Goal: Task Accomplishment & Management: Manage account settings

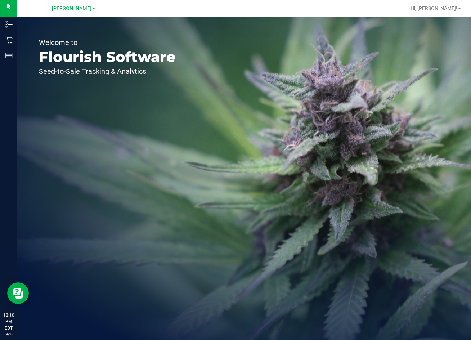
click at [77, 8] on span "[PERSON_NAME]" at bounding box center [72, 8] width 40 height 6
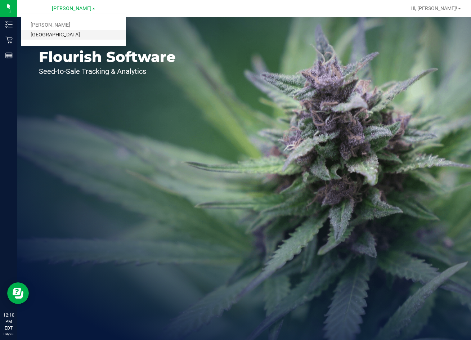
click at [72, 37] on link "[GEOGRAPHIC_DATA]" at bounding box center [73, 35] width 105 height 10
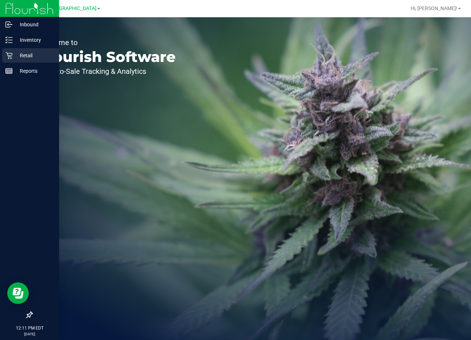
click at [26, 55] on p "Retail" at bounding box center [34, 55] width 43 height 9
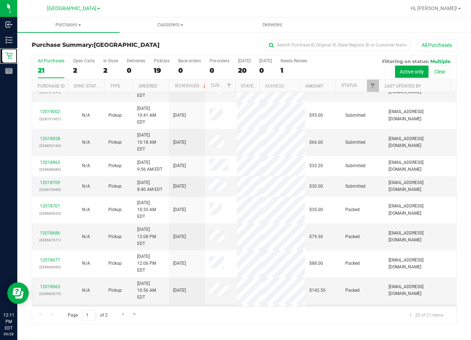
scroll to position [226, 0]
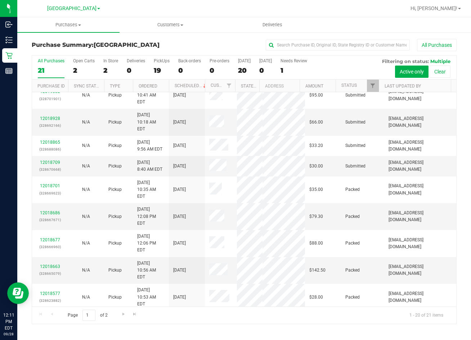
click at [54, 321] on link "12019125" at bounding box center [50, 323] width 20 height 5
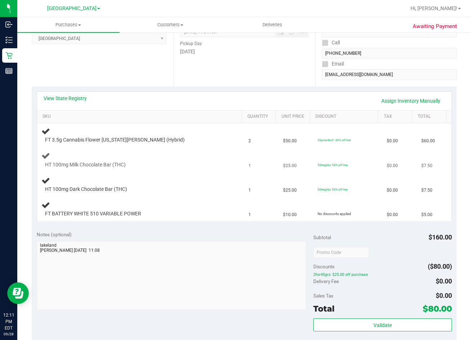
scroll to position [108, 0]
click at [69, 98] on link "View State Registry" at bounding box center [65, 97] width 43 height 7
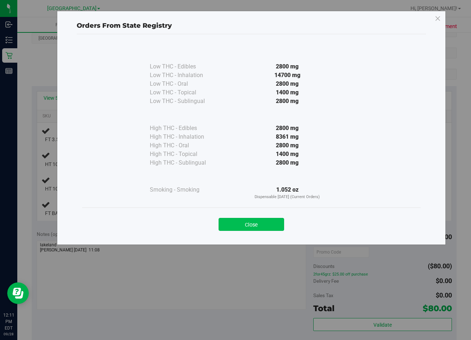
click at [262, 222] on button "Close" at bounding box center [250, 224] width 65 height 13
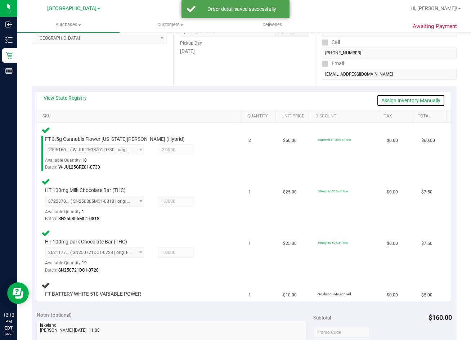
click at [424, 102] on link "Assign Inventory Manually" at bounding box center [410, 100] width 68 height 12
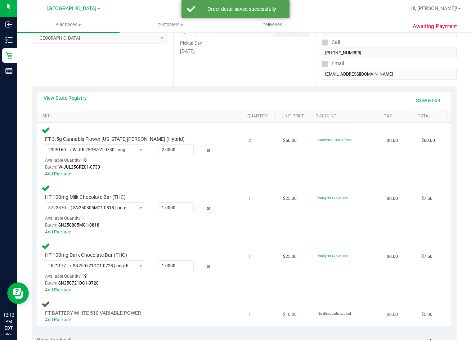
click at [63, 316] on div "Add Package" at bounding box center [134, 319] width 179 height 7
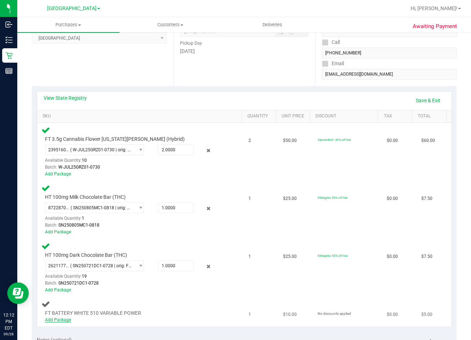
click at [62, 318] on link "Add Package" at bounding box center [58, 319] width 26 height 5
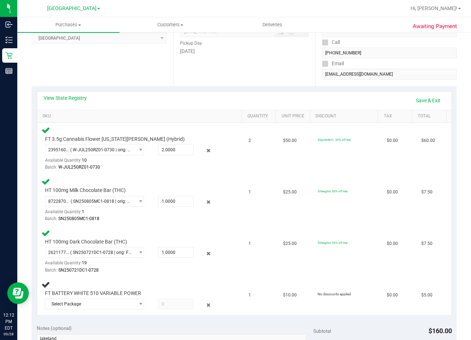
scroll to position [216, 0]
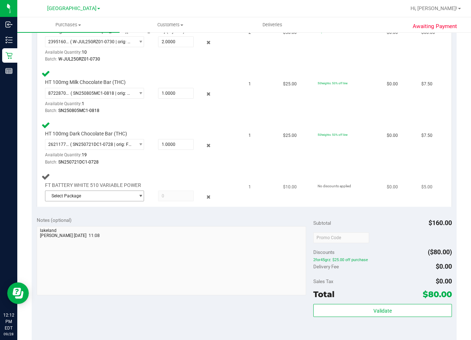
click at [115, 195] on span "Select Package" at bounding box center [89, 196] width 89 height 10
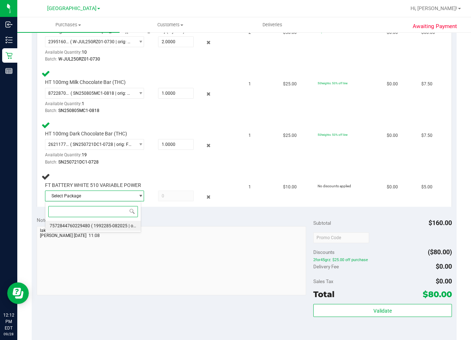
click at [80, 223] on span "7572844760229480" at bounding box center [70, 225] width 40 height 5
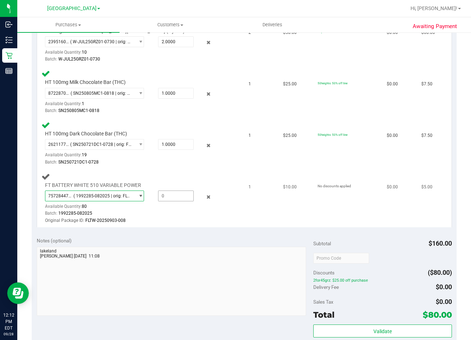
click at [175, 197] on span at bounding box center [176, 195] width 36 height 11
type input "1"
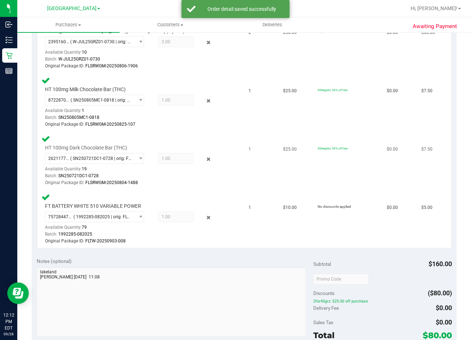
scroll to position [360, 0]
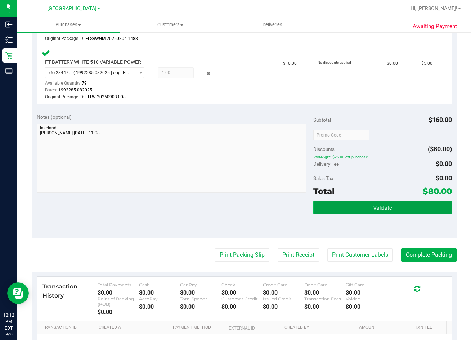
click at [392, 209] on button "Validate" at bounding box center [382, 207] width 138 height 13
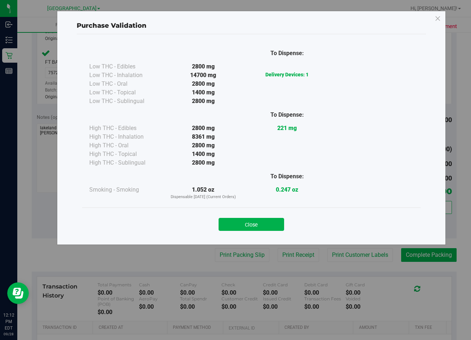
drag, startPoint x: 237, startPoint y: 222, endPoint x: 261, endPoint y: 211, distance: 26.7
click at [240, 221] on button "Close" at bounding box center [250, 224] width 65 height 13
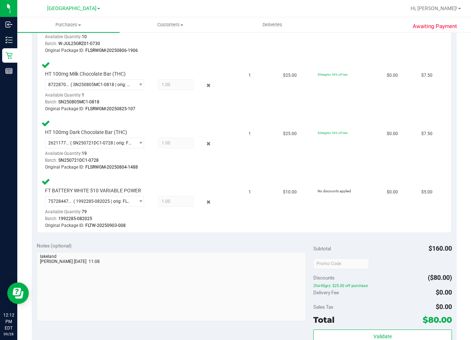
scroll to position [288, 0]
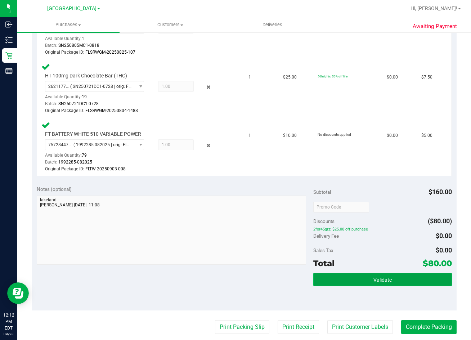
click at [383, 278] on span "Validate" at bounding box center [382, 280] width 18 height 6
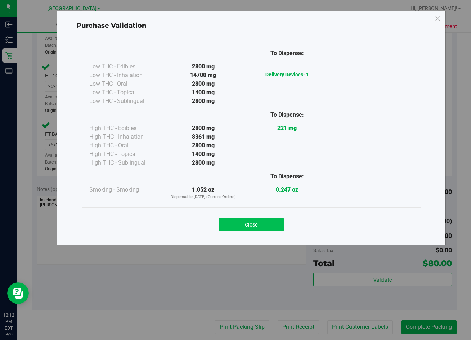
click at [258, 228] on button "Close" at bounding box center [250, 224] width 65 height 13
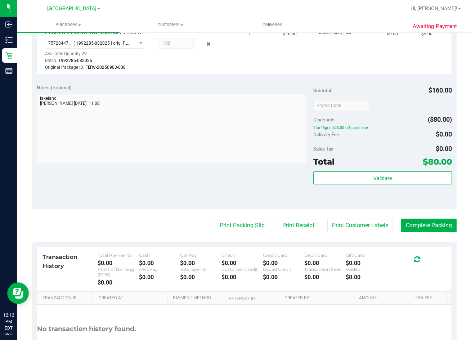
scroll to position [446, 0]
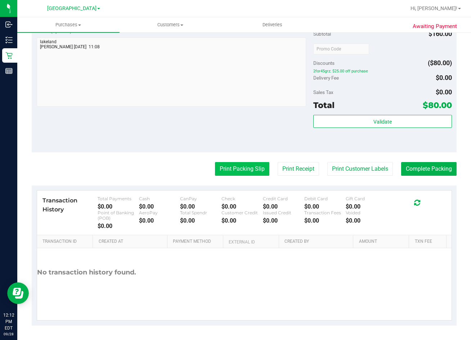
click at [229, 168] on button "Print Packing Slip" at bounding box center [242, 169] width 54 height 14
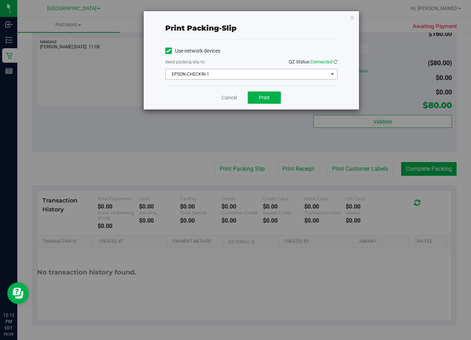
click at [262, 74] on span "EPSON-CHECKIN-1" at bounding box center [247, 74] width 162 height 10
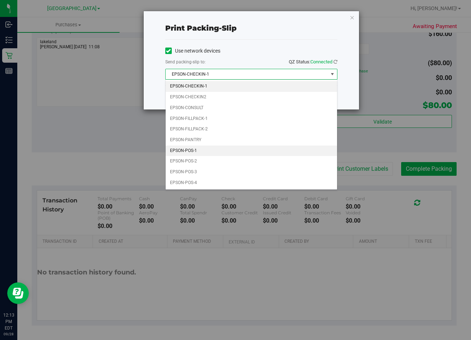
click at [196, 150] on li "EPSON-POS-1" at bounding box center [251, 150] width 171 height 11
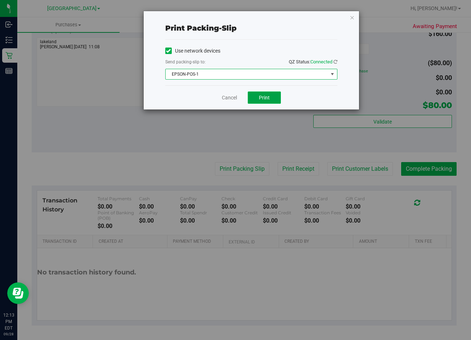
click at [266, 93] on button "Print" at bounding box center [264, 97] width 33 height 12
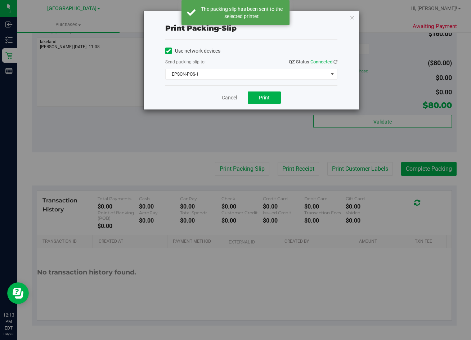
click at [223, 98] on link "Cancel" at bounding box center [229, 98] width 15 height 8
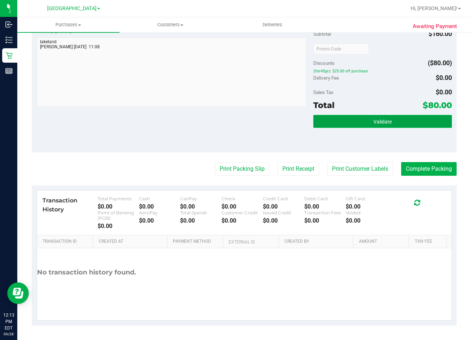
click at [376, 120] on span "Validate" at bounding box center [382, 122] width 18 height 6
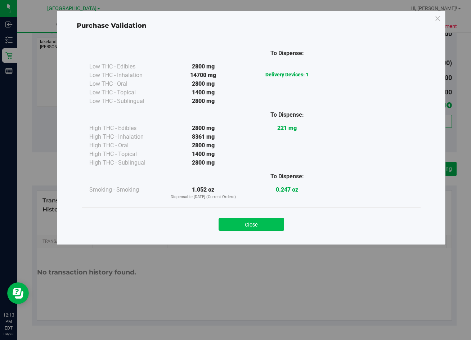
click at [262, 223] on button "Close" at bounding box center [250, 224] width 65 height 13
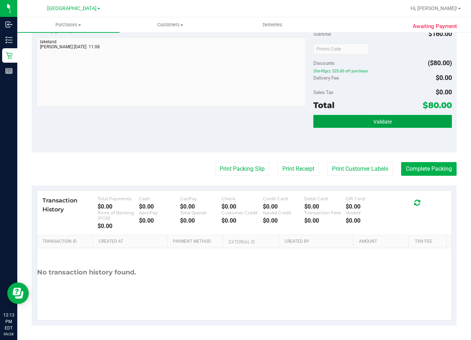
click at [393, 122] on button "Validate" at bounding box center [382, 121] width 138 height 13
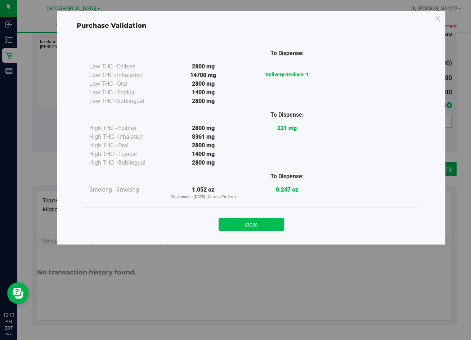
click at [262, 226] on button "Close" at bounding box center [250, 224] width 65 height 13
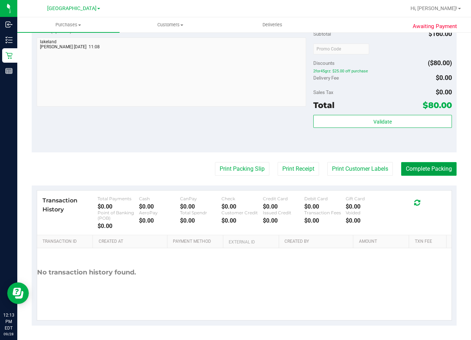
click at [430, 168] on button "Complete Packing" at bounding box center [428, 169] width 55 height 14
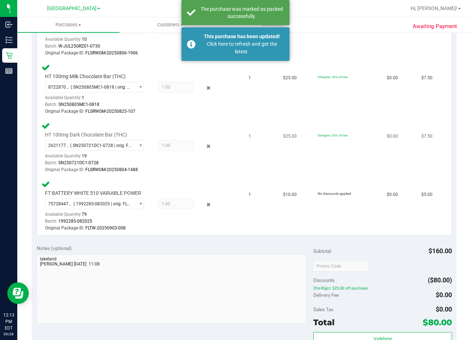
scroll to position [194, 0]
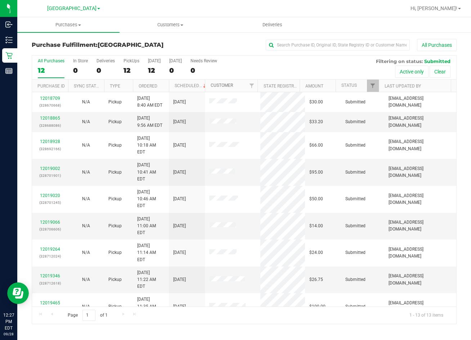
click at [220, 86] on link "Customer" at bounding box center [222, 85] width 22 height 5
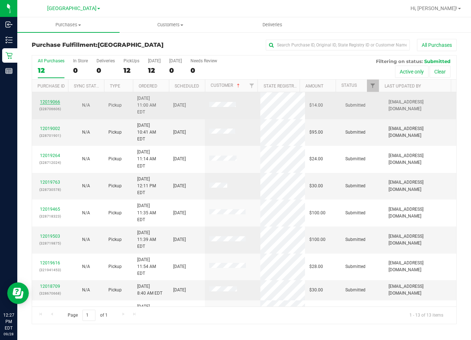
click at [53, 99] on link "12019066" at bounding box center [50, 101] width 20 height 5
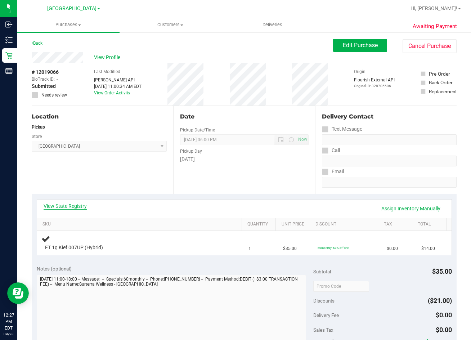
click at [65, 204] on link "View State Registry" at bounding box center [65, 205] width 43 height 7
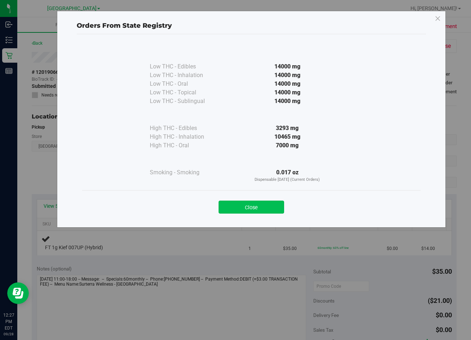
click at [267, 207] on button "Close" at bounding box center [250, 206] width 65 height 13
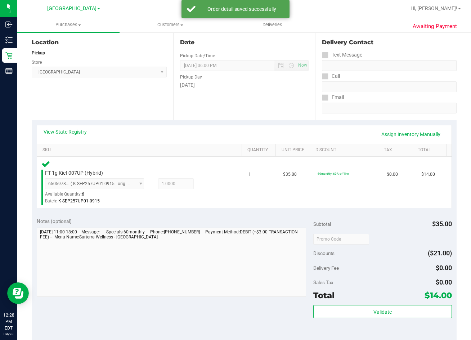
scroll to position [144, 0]
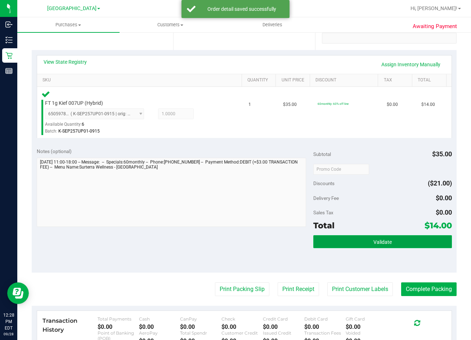
click at [367, 240] on button "Validate" at bounding box center [382, 241] width 138 height 13
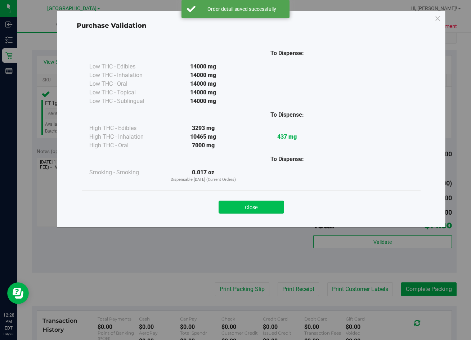
click at [262, 201] on button "Close" at bounding box center [250, 206] width 65 height 13
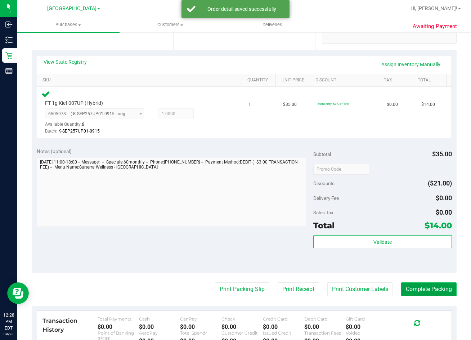
click at [434, 293] on button "Complete Packing" at bounding box center [428, 289] width 55 height 14
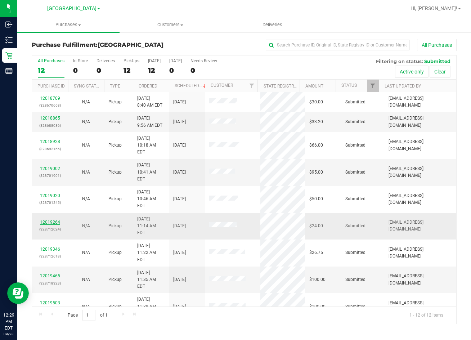
click at [45, 220] on link "12019264" at bounding box center [50, 222] width 20 height 5
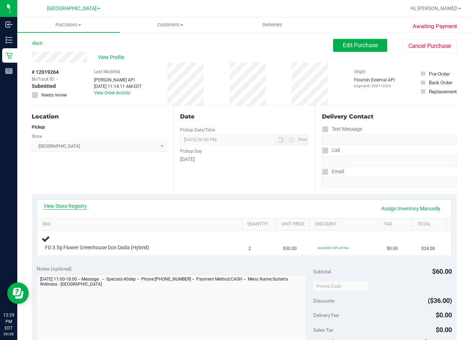
click at [78, 204] on link "View State Registry" at bounding box center [65, 205] width 43 height 7
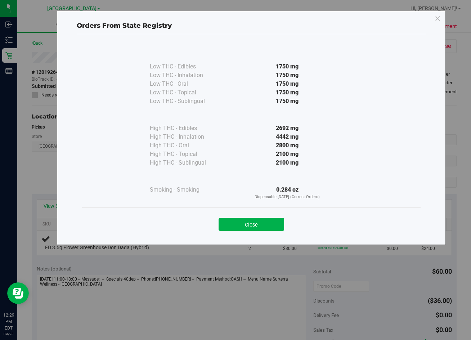
click at [270, 220] on button "Close" at bounding box center [250, 224] width 65 height 13
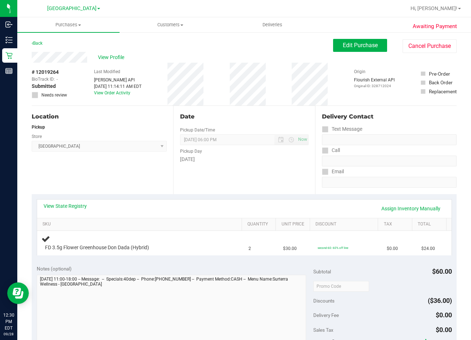
click at [263, 178] on div "Date Pickup Date/Time 09/28/2025 Now 09/28/2025 06:00 PM Now Pickup Day Sunday" at bounding box center [243, 150] width 141 height 88
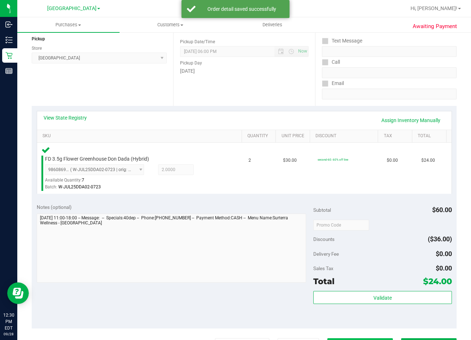
scroll to position [180, 0]
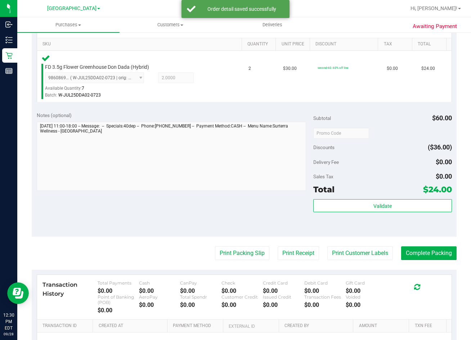
click at [399, 215] on div "Validate" at bounding box center [382, 215] width 138 height 32
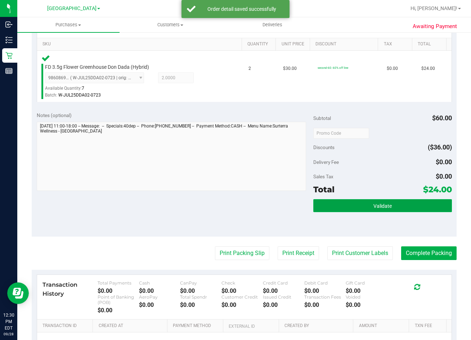
click at [397, 205] on button "Validate" at bounding box center [382, 205] width 138 height 13
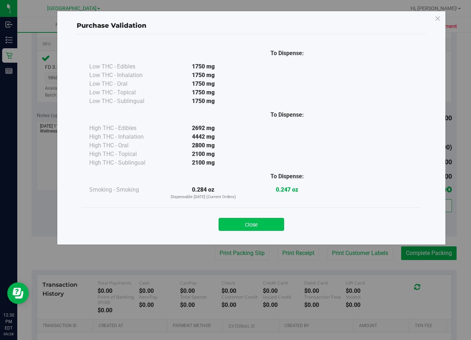
click at [263, 228] on button "Close" at bounding box center [250, 224] width 65 height 13
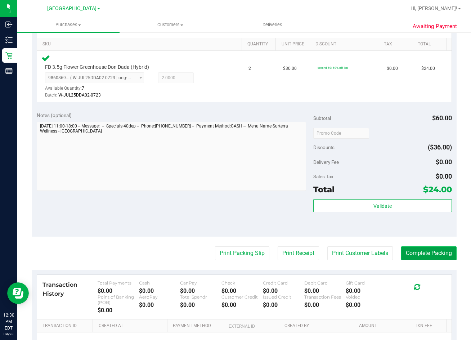
click at [431, 256] on button "Complete Packing" at bounding box center [428, 253] width 55 height 14
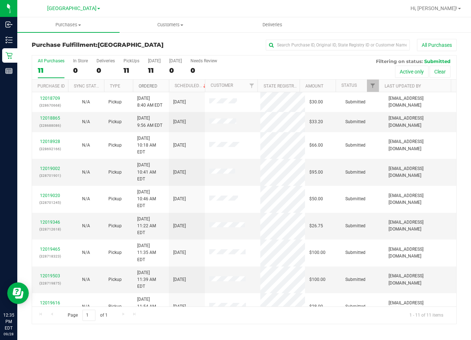
click at [154, 85] on link "Ordered" at bounding box center [148, 85] width 19 height 5
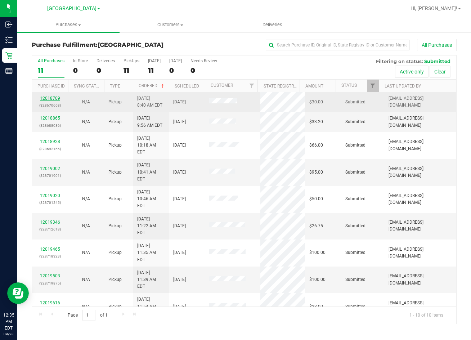
click at [45, 96] on link "12018709" at bounding box center [50, 98] width 20 height 5
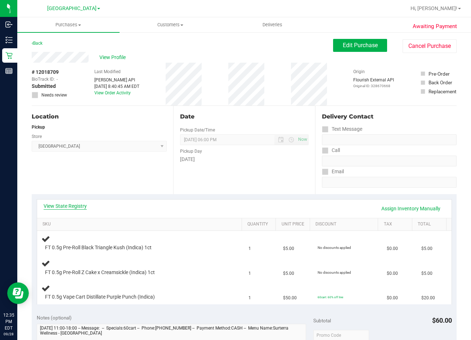
click at [60, 204] on link "View State Registry" at bounding box center [65, 205] width 43 height 7
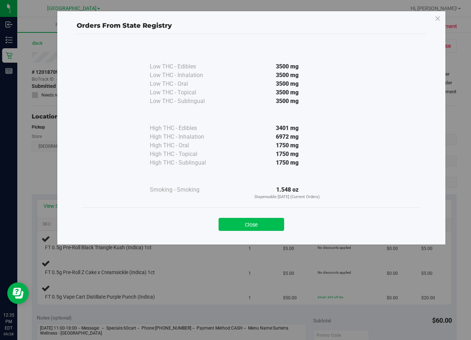
click at [253, 222] on button "Close" at bounding box center [250, 224] width 65 height 13
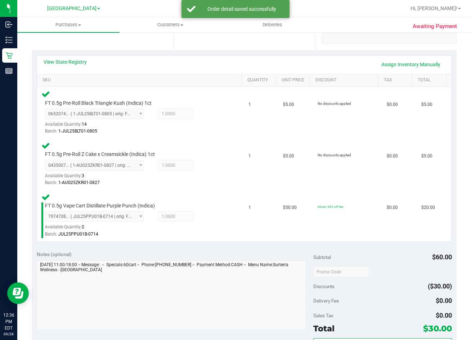
scroll to position [367, 0]
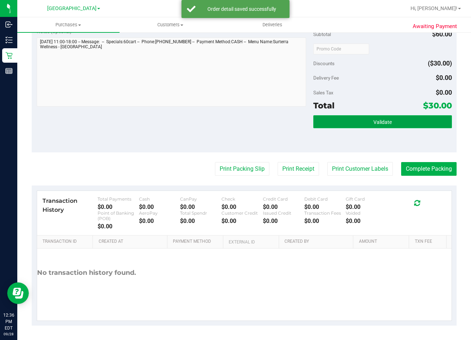
click at [355, 126] on button "Validate" at bounding box center [382, 121] width 138 height 13
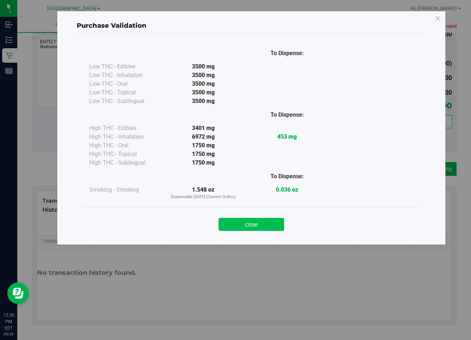
click at [251, 223] on button "Close" at bounding box center [250, 224] width 65 height 13
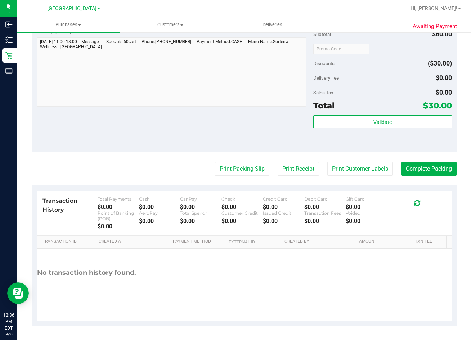
click at [230, 164] on button "Print Packing Slip" at bounding box center [242, 169] width 54 height 14
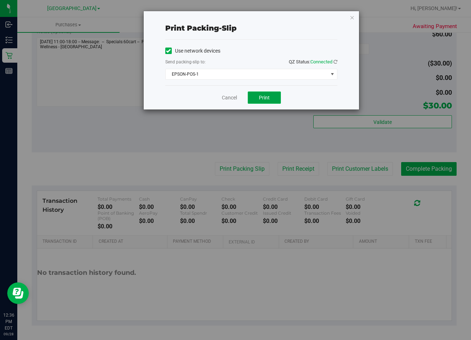
click at [266, 95] on span "Print" at bounding box center [264, 98] width 11 height 6
click at [225, 97] on link "Cancel" at bounding box center [229, 98] width 15 height 8
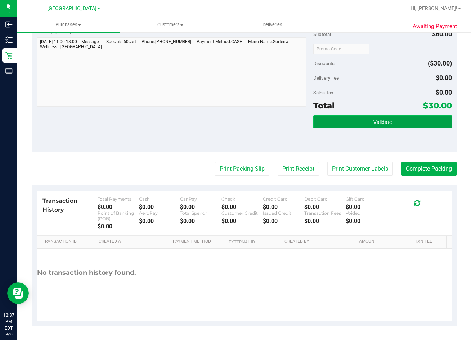
click at [385, 126] on button "Validate" at bounding box center [382, 121] width 138 height 13
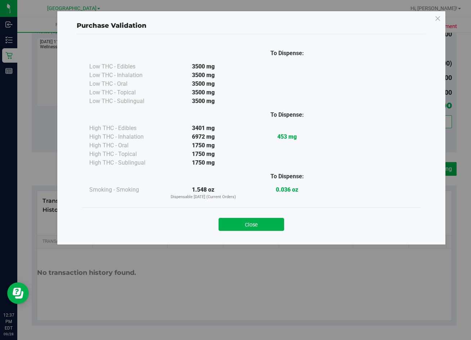
drag, startPoint x: 252, startPoint y: 222, endPoint x: 280, endPoint y: 208, distance: 31.1
click at [253, 222] on button "Close" at bounding box center [250, 224] width 65 height 13
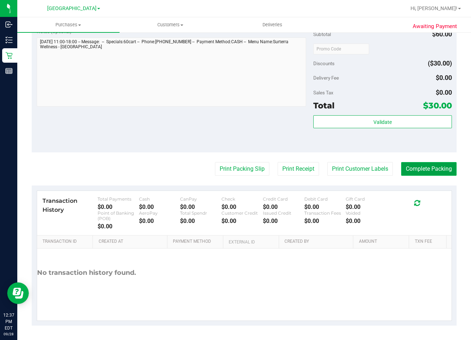
click at [434, 170] on button "Complete Packing" at bounding box center [428, 169] width 55 height 14
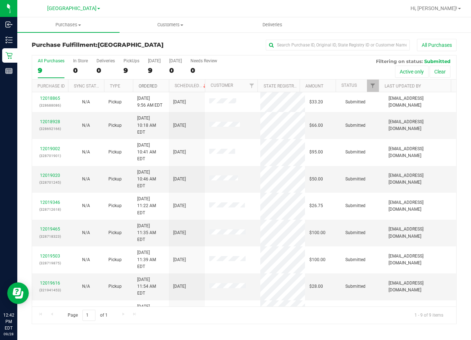
click at [147, 86] on link "Ordered" at bounding box center [148, 85] width 19 height 5
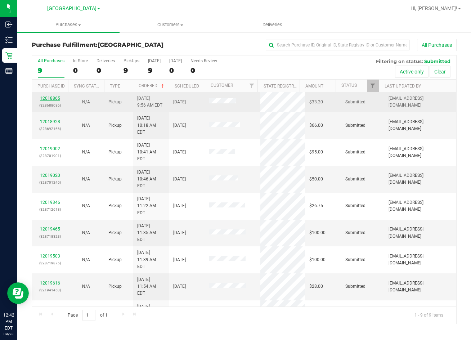
click at [50, 99] on link "12018865" at bounding box center [50, 98] width 20 height 5
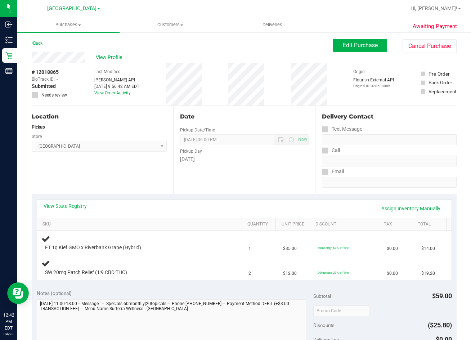
click at [67, 201] on div "View State Registry Assign Inventory Manually" at bounding box center [244, 208] width 414 height 18
click at [68, 201] on div "View State Registry Assign Inventory Manually" at bounding box center [244, 208] width 414 height 18
click at [68, 204] on link "View State Registry" at bounding box center [65, 205] width 43 height 7
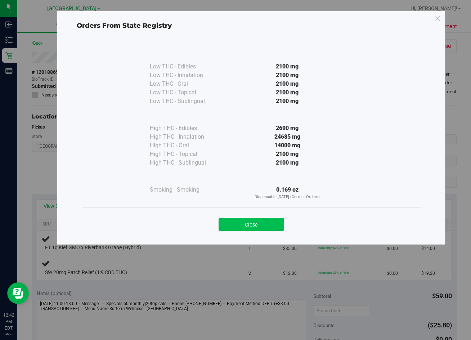
click at [270, 220] on button "Close" at bounding box center [250, 224] width 65 height 13
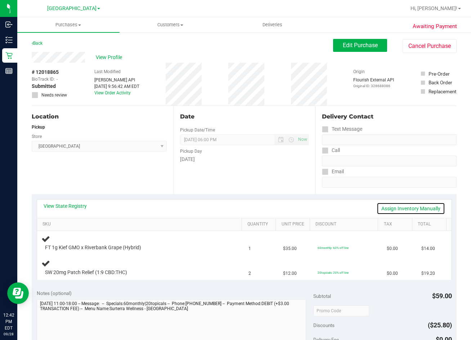
click at [413, 209] on link "Assign Inventory Manually" at bounding box center [410, 208] width 68 height 12
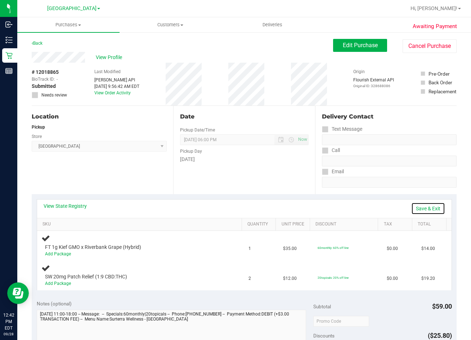
click at [421, 206] on link "Save & Exit" at bounding box center [428, 208] width 34 height 12
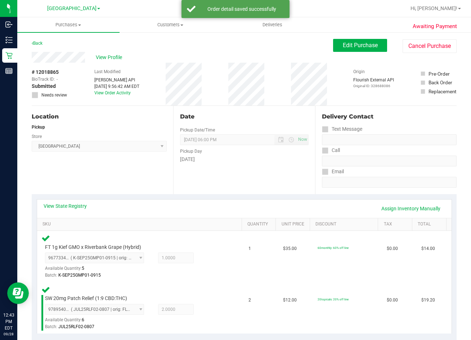
scroll to position [180, 0]
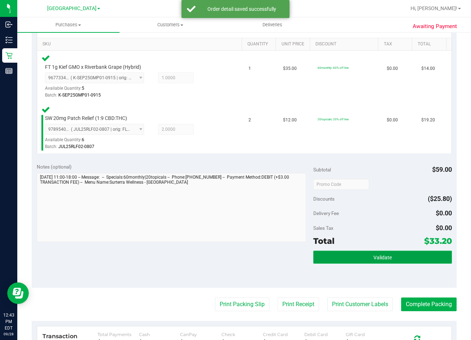
click at [410, 261] on button "Validate" at bounding box center [382, 256] width 138 height 13
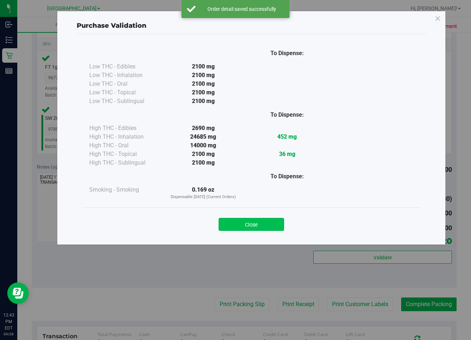
drag, startPoint x: 265, startPoint y: 225, endPoint x: 263, endPoint y: 283, distance: 57.6
click at [264, 225] on button "Close" at bounding box center [250, 224] width 65 height 13
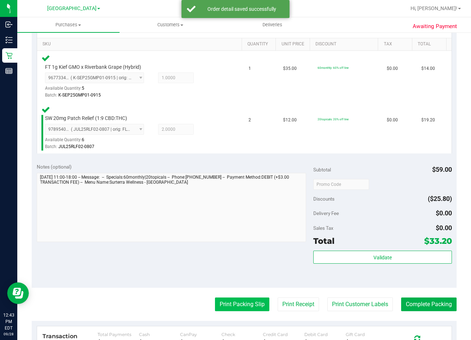
click at [253, 307] on button "Print Packing Slip" at bounding box center [242, 304] width 54 height 14
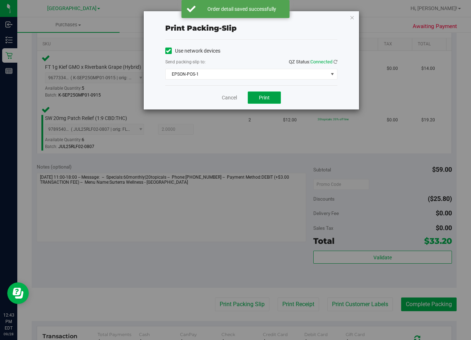
click at [261, 95] on span "Print" at bounding box center [264, 98] width 11 height 6
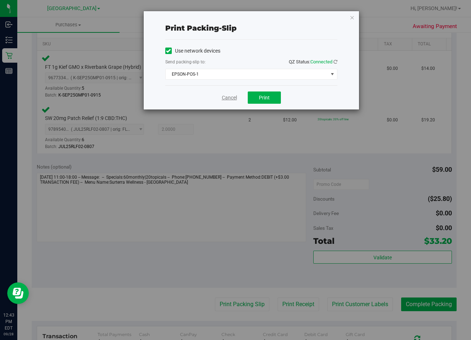
click at [228, 99] on link "Cancel" at bounding box center [229, 98] width 15 height 8
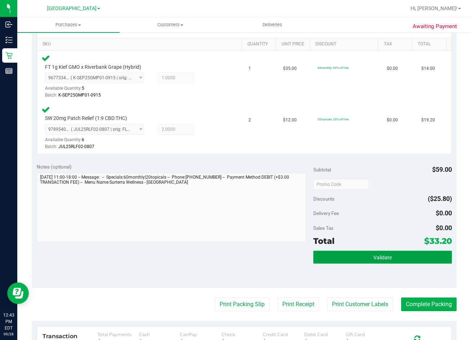
click at [376, 256] on span "Validate" at bounding box center [382, 257] width 18 height 6
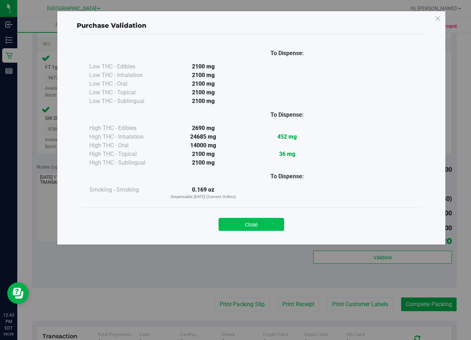
click at [245, 222] on button "Close" at bounding box center [250, 224] width 65 height 13
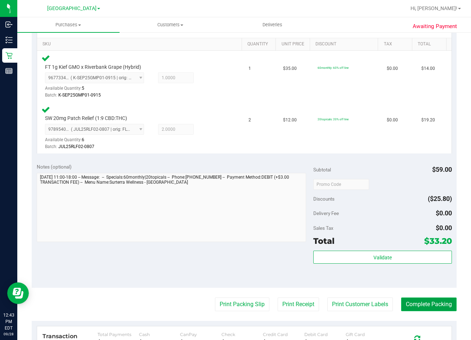
drag, startPoint x: 440, startPoint y: 303, endPoint x: 439, endPoint y: 299, distance: 3.8
click at [439, 302] on button "Complete Packing" at bounding box center [428, 304] width 55 height 14
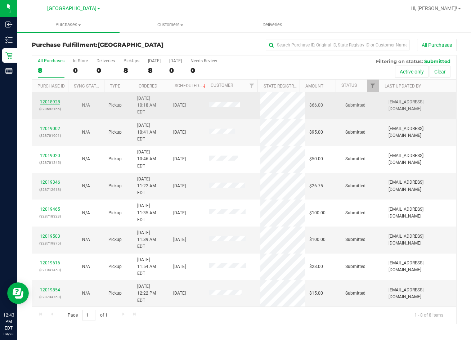
click at [48, 99] on link "12018928" at bounding box center [50, 101] width 20 height 5
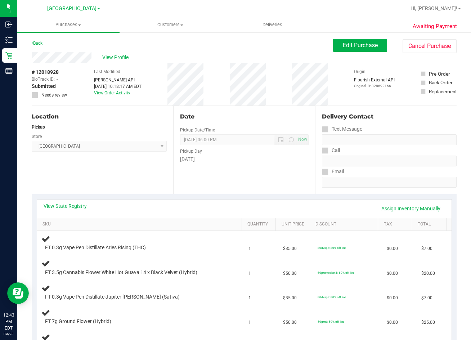
click at [71, 202] on div "View State Registry Assign Inventory Manually" at bounding box center [244, 208] width 414 height 18
click at [73, 205] on link "View State Registry" at bounding box center [65, 205] width 43 height 7
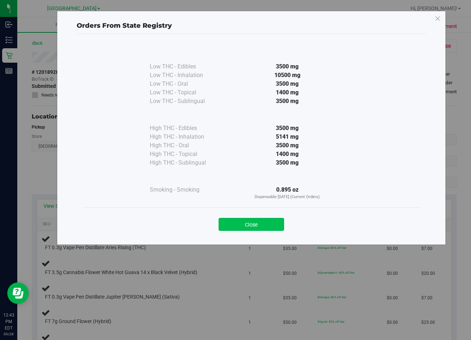
click at [257, 224] on button "Close" at bounding box center [250, 224] width 65 height 13
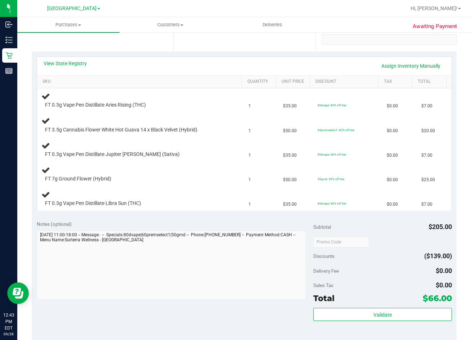
scroll to position [144, 0]
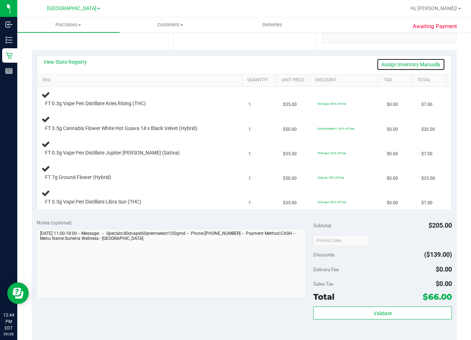
click at [420, 65] on link "Assign Inventory Manually" at bounding box center [410, 64] width 68 height 12
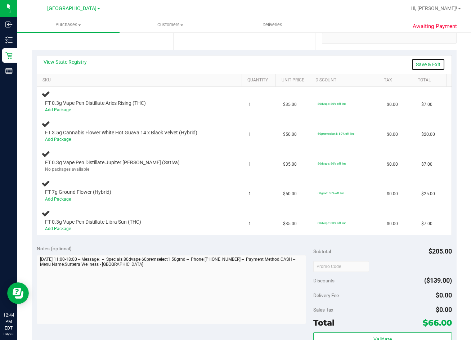
click at [420, 65] on link "Save & Exit" at bounding box center [428, 64] width 34 height 12
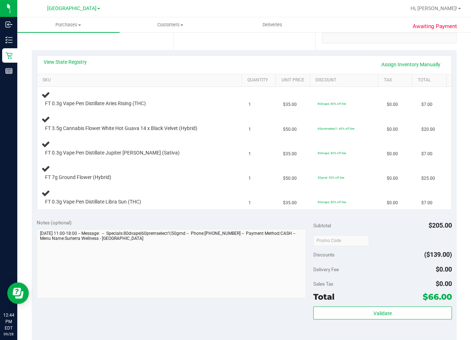
scroll to position [0, 0]
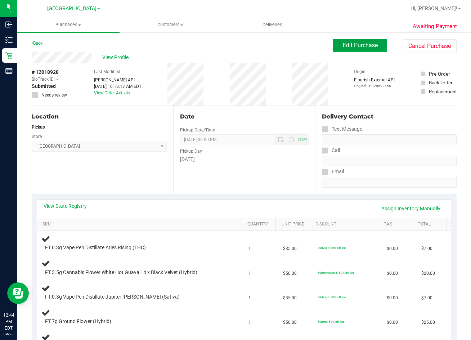
click at [371, 45] on span "Edit Purchase" at bounding box center [360, 45] width 35 height 7
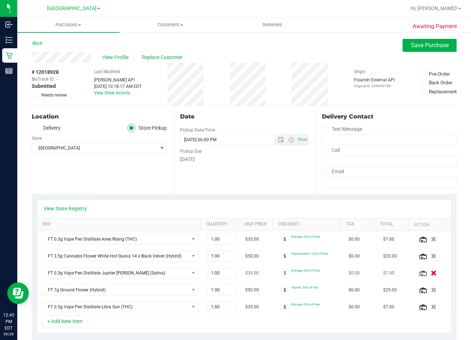
click at [431, 272] on icon "button" at bounding box center [434, 272] width 6 height 5
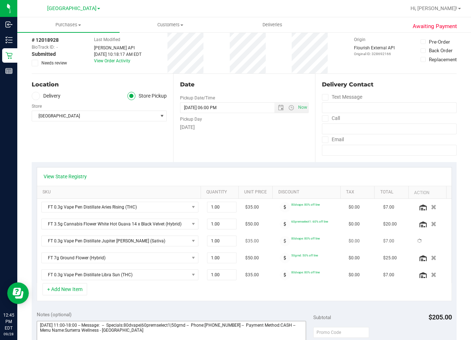
scroll to position [144, 0]
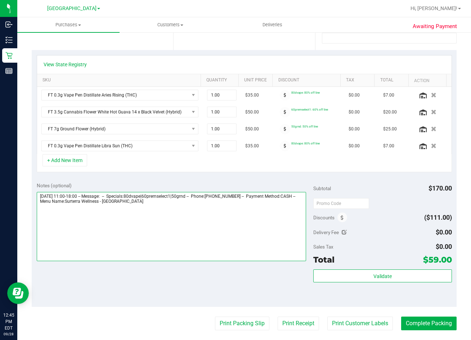
click at [173, 209] on textarea at bounding box center [172, 226] width 270 height 69
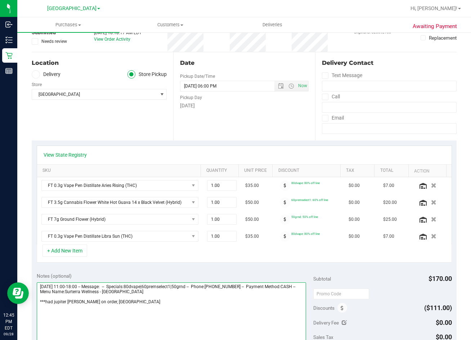
scroll to position [0, 0]
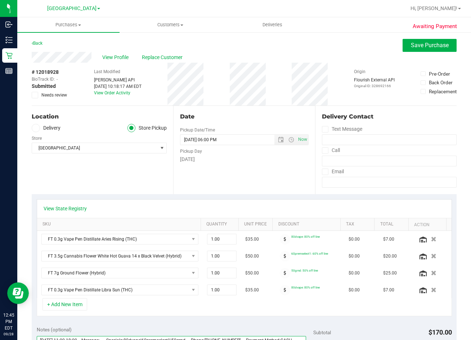
type textarea "Sunday 09/28/2025 11:00-18:00 -- Message: -- Specials:80dvape|60premselect1|50g…"
click at [37, 91] on div "# 12018928 BioTrack ID: - Submitted Needs review" at bounding box center [50, 83] width 36 height 30
click at [37, 94] on span at bounding box center [35, 95] width 6 height 6
click at [0, 0] on input "Needs review" at bounding box center [0, 0] width 0 height 0
click at [418, 43] on span "Save Purchase" at bounding box center [430, 45] width 38 height 7
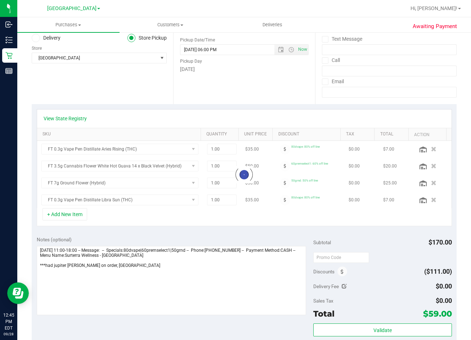
scroll to position [144, 0]
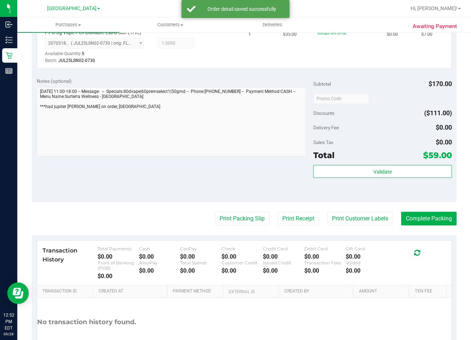
scroll to position [418, 0]
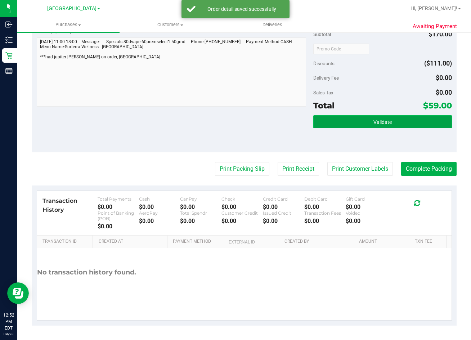
click at [377, 122] on span "Validate" at bounding box center [382, 122] width 18 height 6
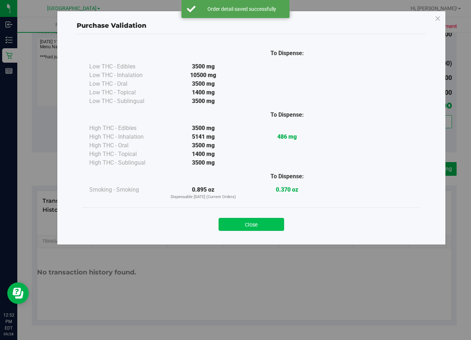
click at [263, 223] on button "Close" at bounding box center [250, 224] width 65 height 13
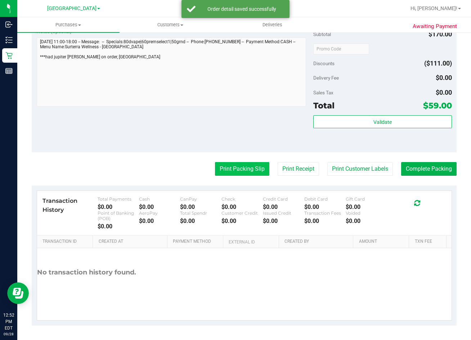
click at [232, 166] on button "Print Packing Slip" at bounding box center [242, 169] width 54 height 14
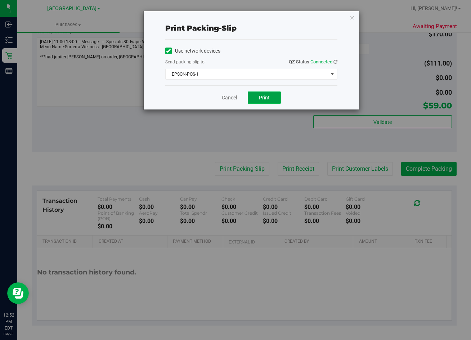
click at [262, 97] on span "Print" at bounding box center [264, 98] width 11 height 6
click at [224, 99] on link "Cancel" at bounding box center [229, 98] width 15 height 8
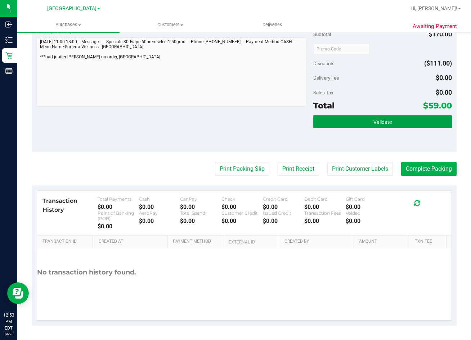
click at [406, 122] on button "Validate" at bounding box center [382, 121] width 138 height 13
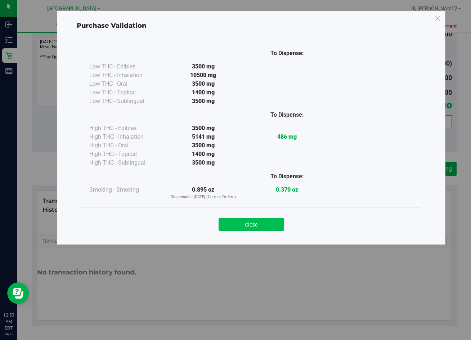
click at [260, 227] on button "Close" at bounding box center [250, 224] width 65 height 13
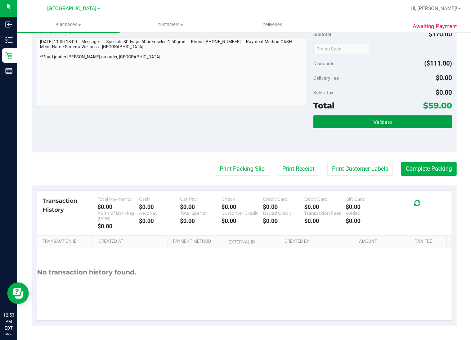
click at [403, 118] on button "Validate" at bounding box center [382, 121] width 138 height 13
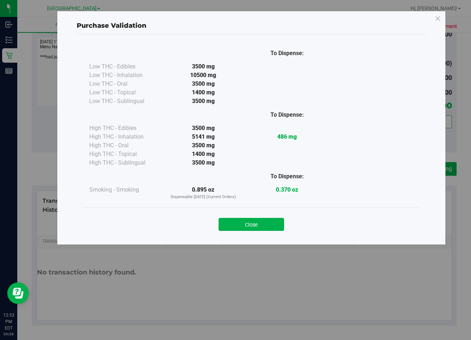
drag, startPoint x: 251, startPoint y: 224, endPoint x: 297, endPoint y: 203, distance: 50.2
click at [256, 222] on button "Close" at bounding box center [250, 224] width 65 height 13
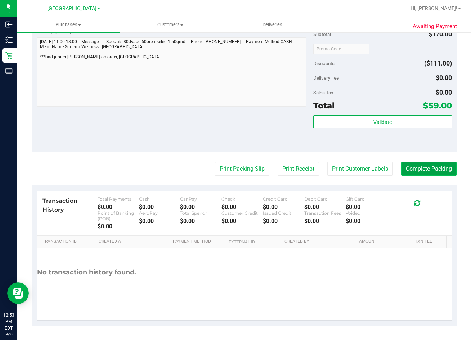
click at [417, 164] on button "Complete Packing" at bounding box center [428, 169] width 55 height 14
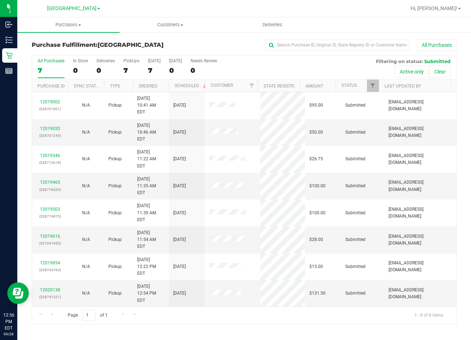
click at [274, 264] on div "12019002 (328701901) N/A Pickup 9/28/2025 10:41 AM EDT 9/28/2025 $95.00 Submitt…" at bounding box center [244, 199] width 424 height 214
click at [150, 87] on link "Ordered" at bounding box center [148, 85] width 19 height 5
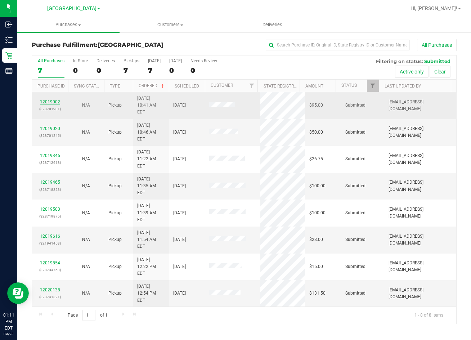
click at [49, 99] on link "12019002" at bounding box center [50, 101] width 20 height 5
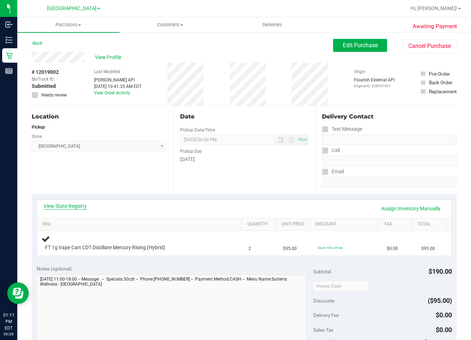
click at [75, 203] on link "View State Registry" at bounding box center [65, 205] width 43 height 7
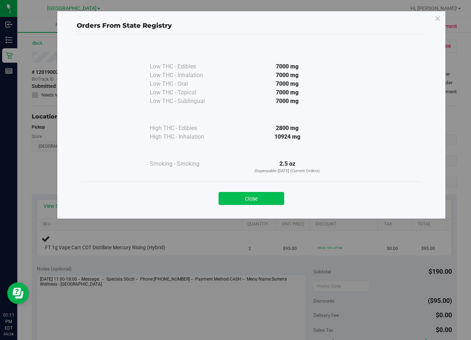
click at [260, 199] on button "Close" at bounding box center [250, 198] width 65 height 13
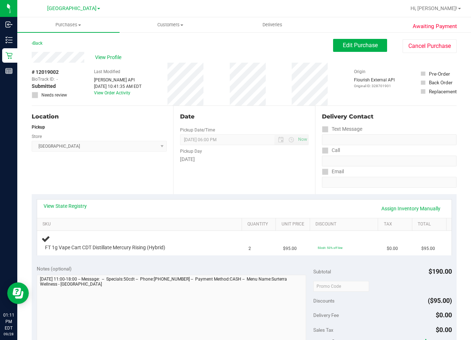
click at [250, 187] on div "Date Pickup Date/Time 09/28/2025 Now 09/28/2025 06:00 PM Now Pickup Day Sunday" at bounding box center [243, 150] width 141 height 88
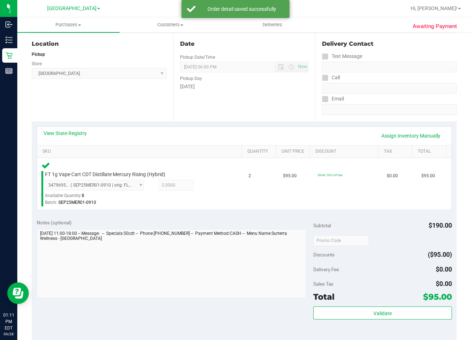
scroll to position [144, 0]
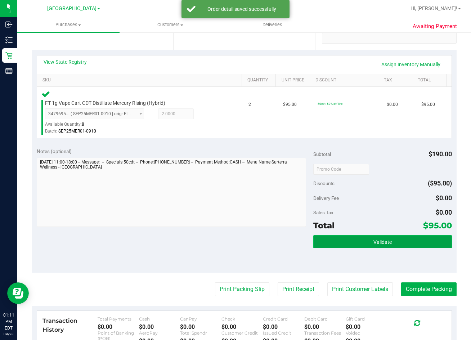
click at [373, 244] on span "Validate" at bounding box center [382, 242] width 18 height 6
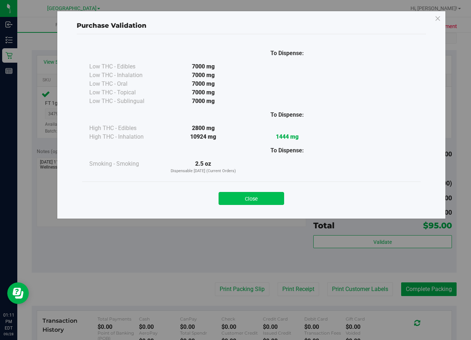
click at [262, 196] on button "Close" at bounding box center [250, 198] width 65 height 13
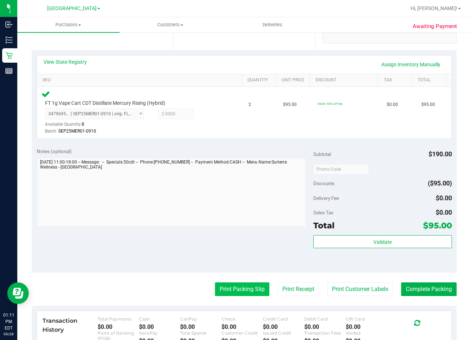
click at [227, 285] on button "Print Packing Slip" at bounding box center [242, 289] width 54 height 14
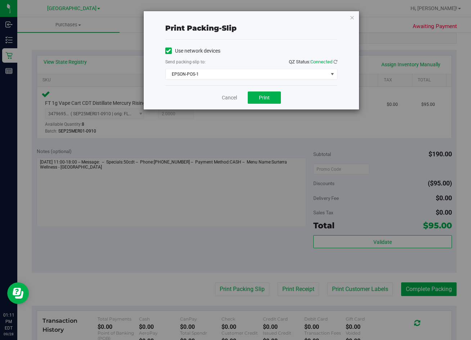
click at [279, 104] on div "Cancel Print" at bounding box center [251, 97] width 172 height 24
click at [270, 99] on button "Print" at bounding box center [264, 97] width 33 height 12
click at [233, 96] on link "Cancel" at bounding box center [229, 98] width 15 height 8
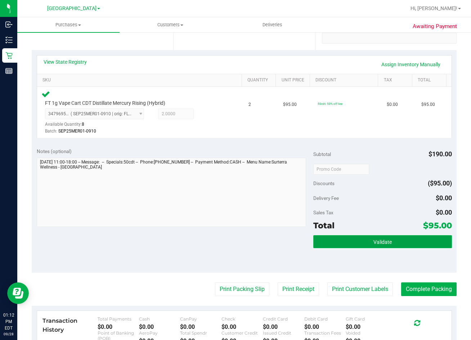
click at [365, 239] on button "Validate" at bounding box center [382, 241] width 138 height 13
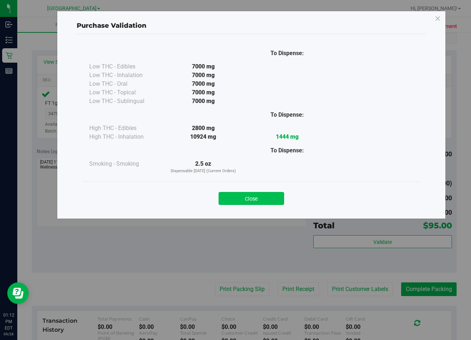
click at [246, 202] on button "Close" at bounding box center [250, 198] width 65 height 13
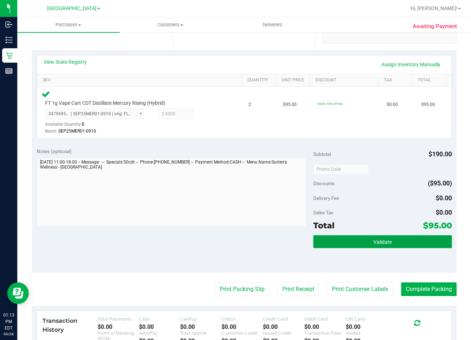
click at [397, 237] on button "Validate" at bounding box center [382, 241] width 138 height 13
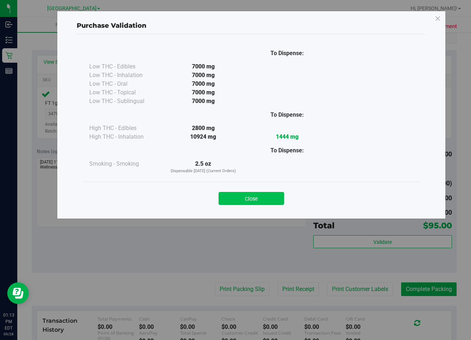
click at [270, 197] on button "Close" at bounding box center [250, 198] width 65 height 13
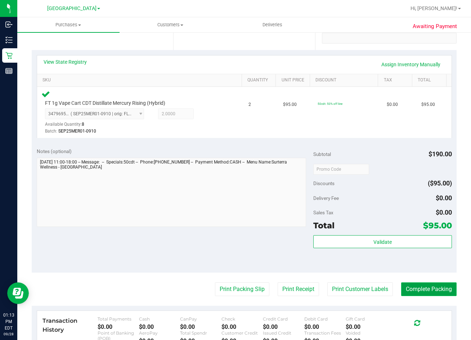
click at [430, 285] on button "Complete Packing" at bounding box center [428, 289] width 55 height 14
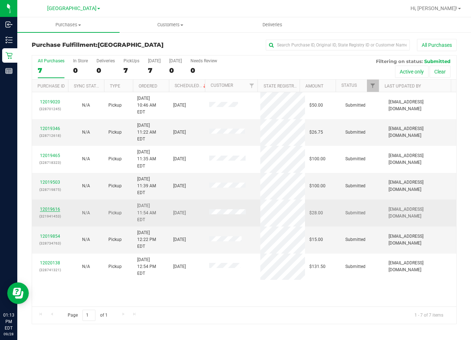
click at [53, 207] on link "12019616" at bounding box center [50, 209] width 20 height 5
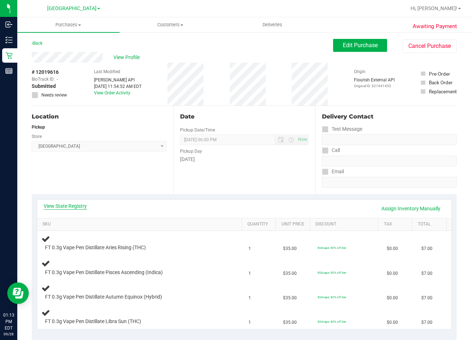
click at [69, 204] on link "View State Registry" at bounding box center [65, 205] width 43 height 7
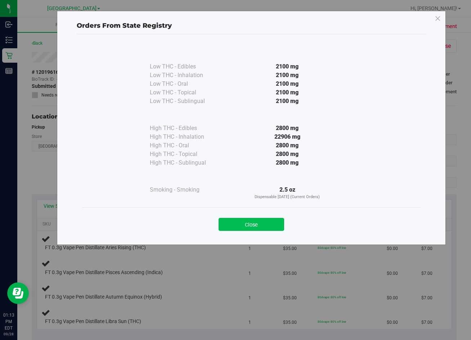
click at [250, 223] on button "Close" at bounding box center [250, 224] width 65 height 13
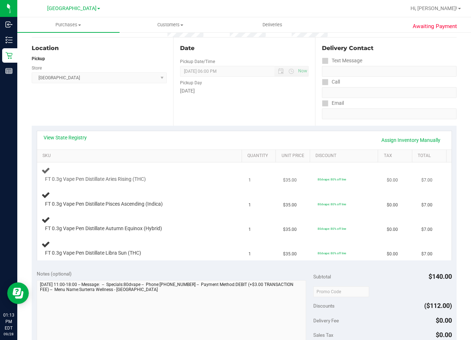
scroll to position [144, 0]
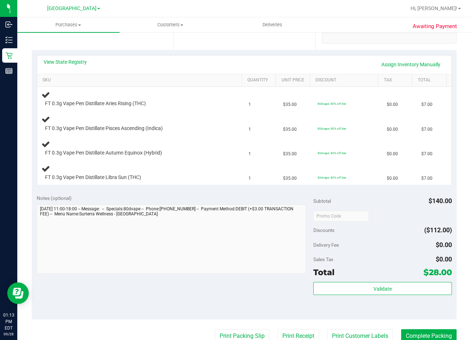
click at [235, 287] on div "Notes (optional) Subtotal $140.00 Discounts ($112.00) Delivery Fee $0.00 Sales …" at bounding box center [244, 255] width 425 height 130
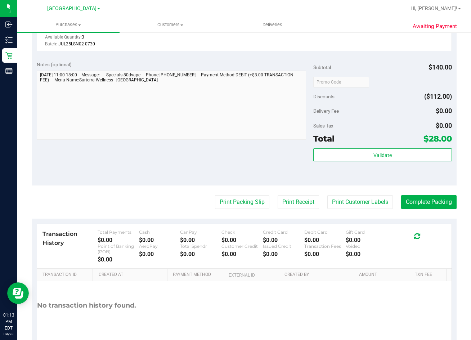
scroll to position [418, 0]
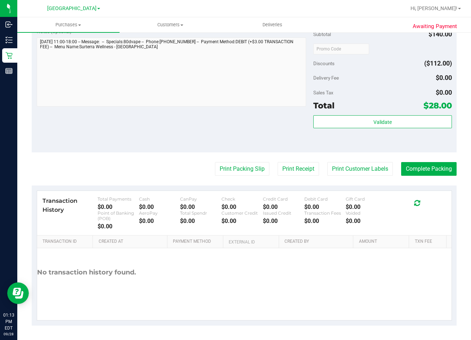
click at [381, 114] on div "Subtotal $140.00 Discounts ($112.00) Delivery Fee $0.00 Sales Tax $0.00 Total $…" at bounding box center [382, 88] width 138 height 120
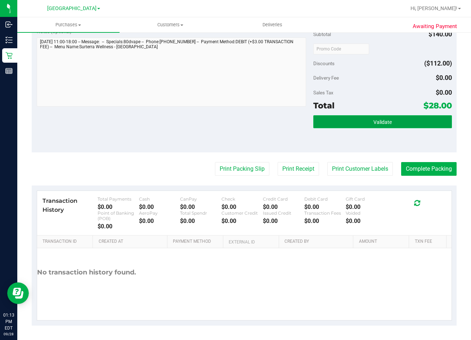
click at [381, 119] on span "Validate" at bounding box center [382, 122] width 18 height 6
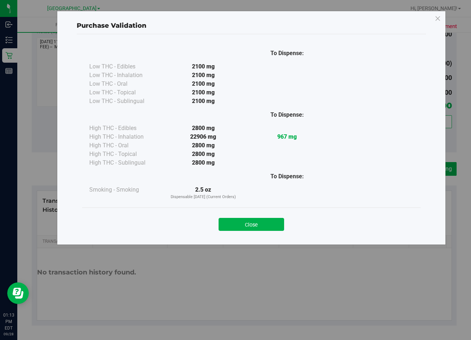
drag, startPoint x: 275, startPoint y: 223, endPoint x: 393, endPoint y: 180, distance: 125.6
click at [275, 222] on button "Close" at bounding box center [250, 224] width 65 height 13
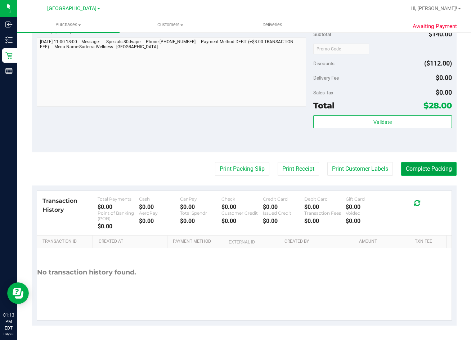
click at [433, 172] on button "Complete Packing" at bounding box center [428, 169] width 55 height 14
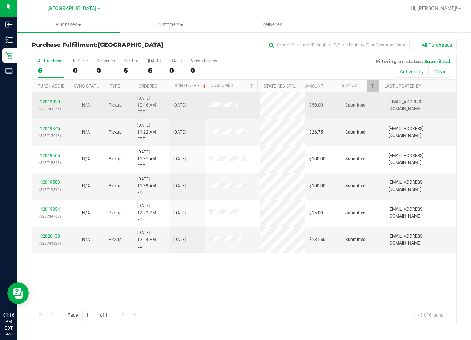
click at [50, 99] on link "12019020" at bounding box center [50, 101] width 20 height 5
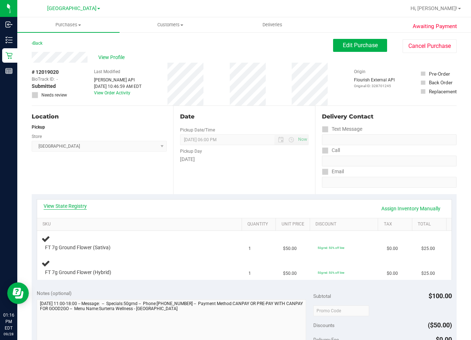
click at [69, 205] on link "View State Registry" at bounding box center [65, 205] width 43 height 7
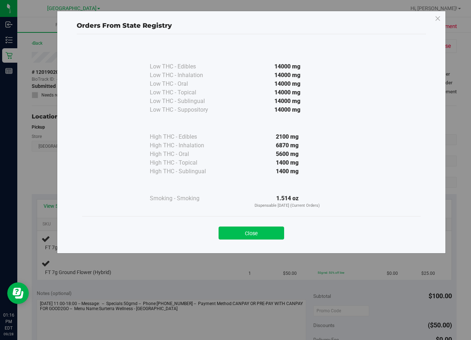
click at [248, 234] on button "Close" at bounding box center [250, 232] width 65 height 13
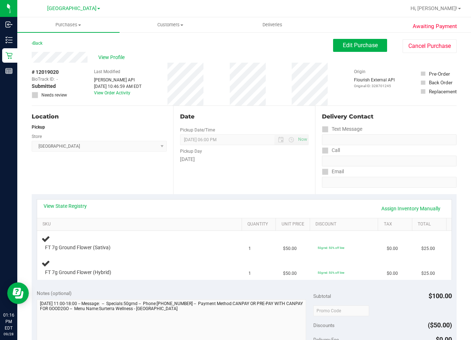
click at [268, 181] on div "Date Pickup Date/Time 09/28/2025 Now 09/28/2025 06:00 PM Now Pickup Day Sunday" at bounding box center [243, 150] width 141 height 88
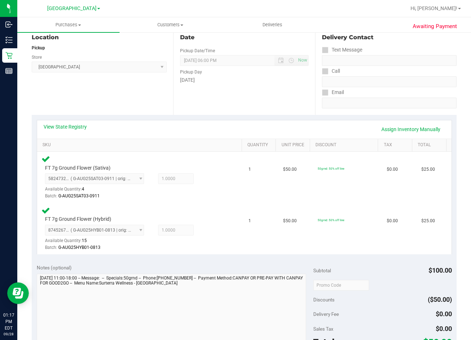
scroll to position [180, 0]
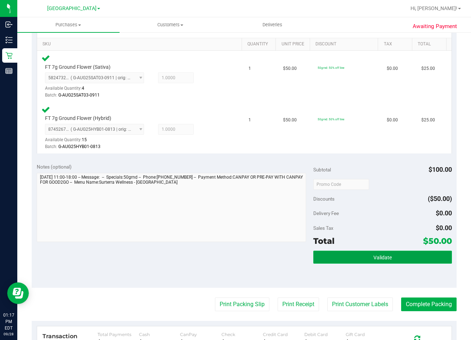
click at [385, 257] on span "Validate" at bounding box center [382, 257] width 18 height 6
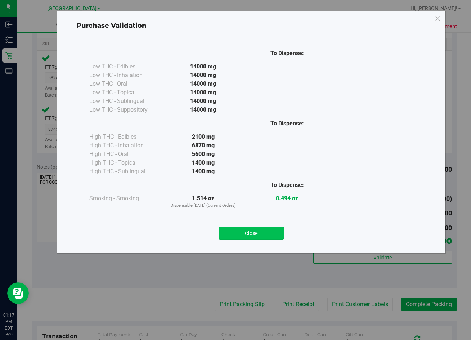
click at [266, 229] on button "Close" at bounding box center [250, 232] width 65 height 13
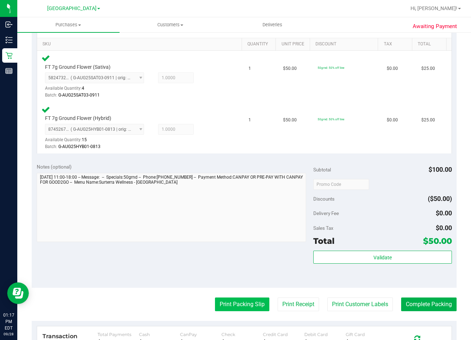
drag, startPoint x: 247, startPoint y: 303, endPoint x: 251, endPoint y: 302, distance: 4.0
click at [251, 302] on button "Print Packing Slip" at bounding box center [242, 304] width 54 height 14
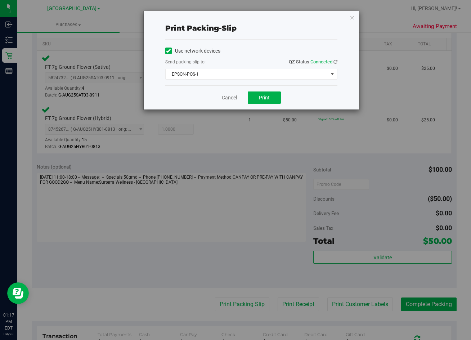
click at [231, 101] on link "Cancel" at bounding box center [229, 98] width 15 height 8
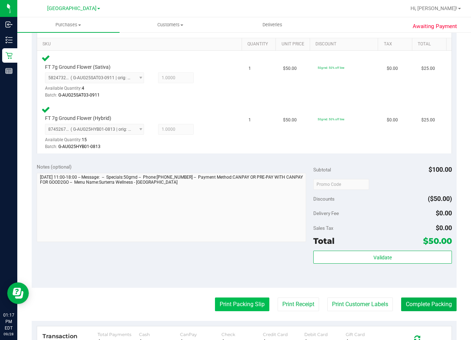
click at [234, 305] on button "Print Packing Slip" at bounding box center [242, 304] width 54 height 14
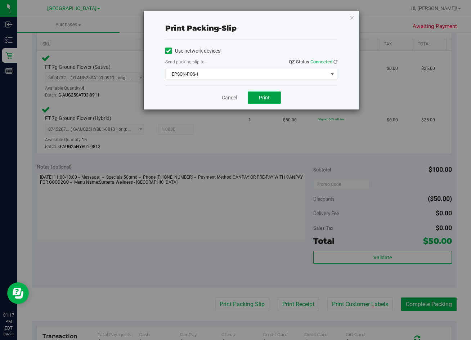
click at [271, 95] on button "Print" at bounding box center [264, 97] width 33 height 12
click at [233, 95] on link "Cancel" at bounding box center [229, 98] width 15 height 8
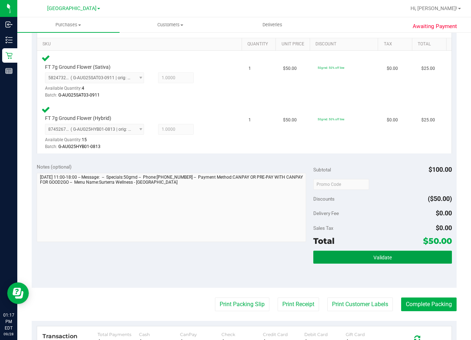
drag, startPoint x: 416, startPoint y: 257, endPoint x: 440, endPoint y: 294, distance: 44.8
click at [416, 257] on button "Validate" at bounding box center [382, 256] width 138 height 13
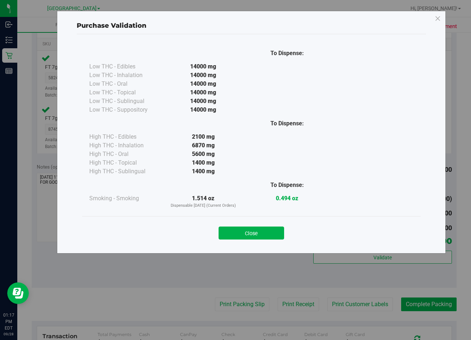
click at [433, 306] on div "Purchase Validation To Dispense: Low THC - Edibles 14000 mg" at bounding box center [238, 170] width 476 height 340
click at [259, 228] on button "Close" at bounding box center [250, 232] width 65 height 13
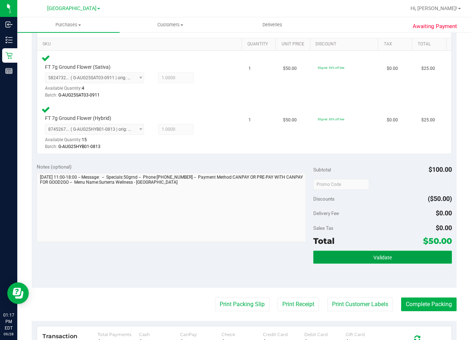
click at [356, 254] on button "Validate" at bounding box center [382, 256] width 138 height 13
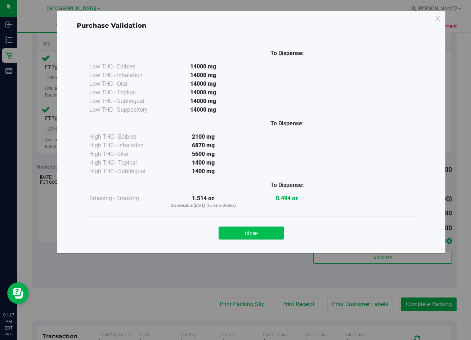
click at [274, 232] on button "Close" at bounding box center [250, 232] width 65 height 13
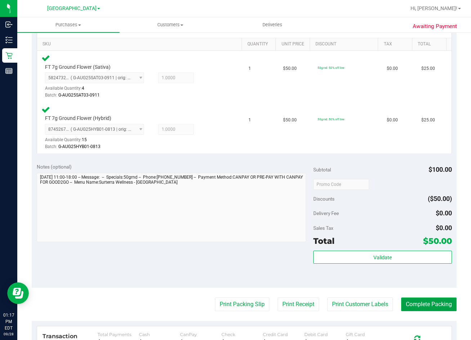
click at [419, 308] on button "Complete Packing" at bounding box center [428, 304] width 55 height 14
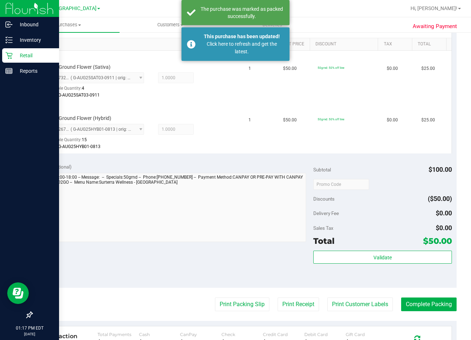
click at [21, 56] on p "Retail" at bounding box center [34, 55] width 43 height 9
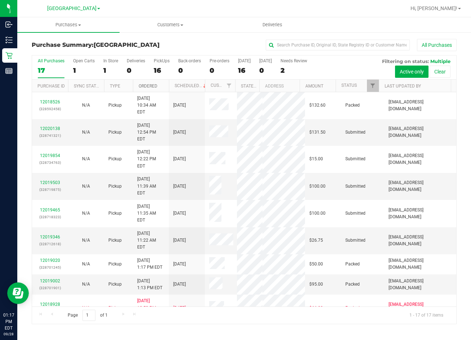
click at [150, 87] on link "Ordered" at bounding box center [148, 85] width 19 height 5
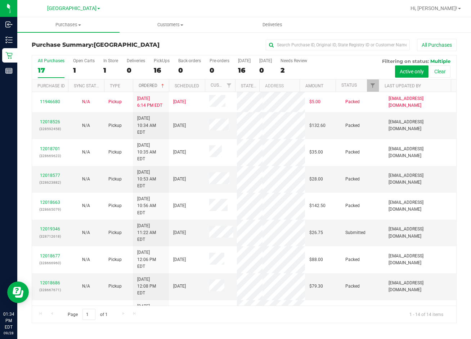
click at [148, 87] on link "Ordered" at bounding box center [152, 85] width 27 height 5
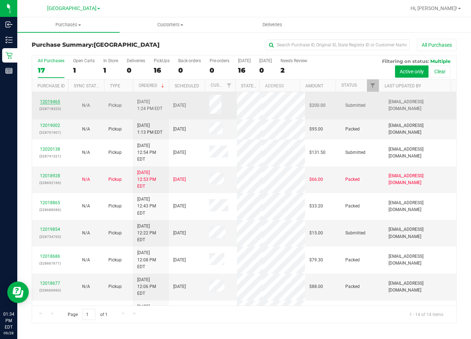
click at [46, 101] on link "12019465" at bounding box center [50, 101] width 20 height 5
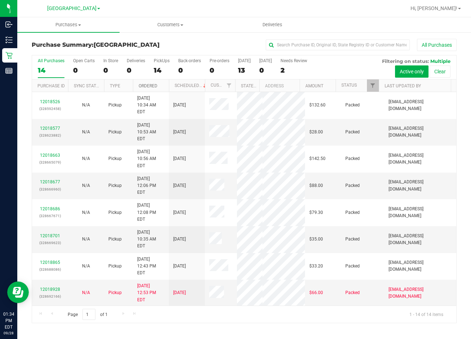
click at [149, 86] on link "Ordered" at bounding box center [148, 85] width 19 height 5
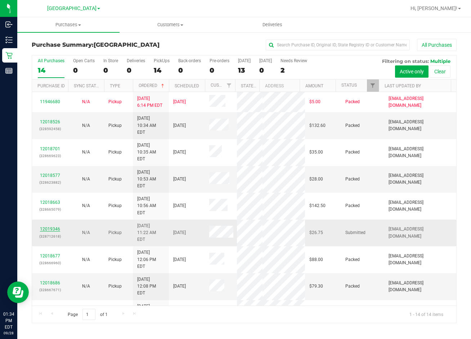
click at [48, 227] on link "12019346" at bounding box center [50, 229] width 20 height 5
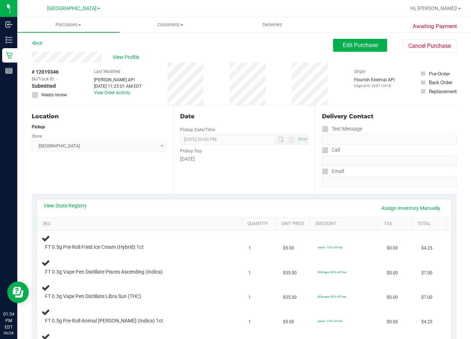
drag, startPoint x: 63, startPoint y: 206, endPoint x: 73, endPoint y: 200, distance: 12.1
click at [70, 202] on div "View State Registry Assign Inventory Manually" at bounding box center [244, 208] width 414 height 18
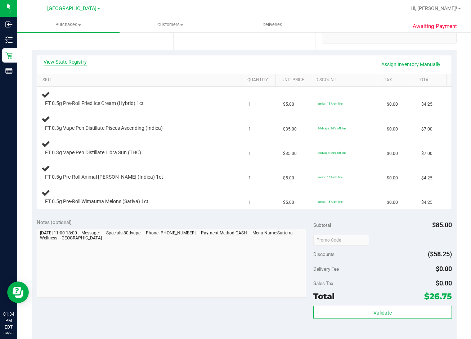
click at [75, 59] on link "View State Registry" at bounding box center [65, 61] width 43 height 7
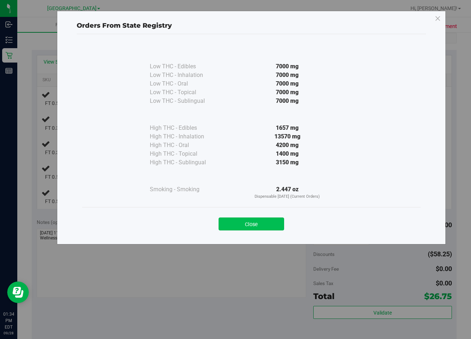
click at [258, 220] on button "Close" at bounding box center [250, 224] width 65 height 13
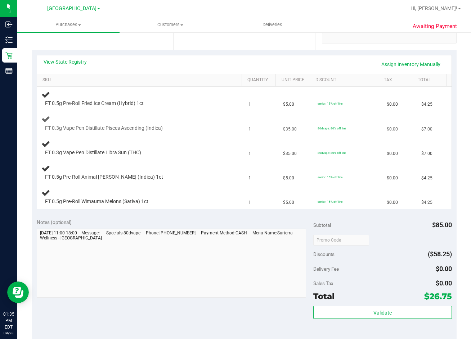
click at [174, 122] on div "FT 0.3g Vape Pen Distillate Pisces Ascending (Indica)" at bounding box center [140, 123] width 199 height 17
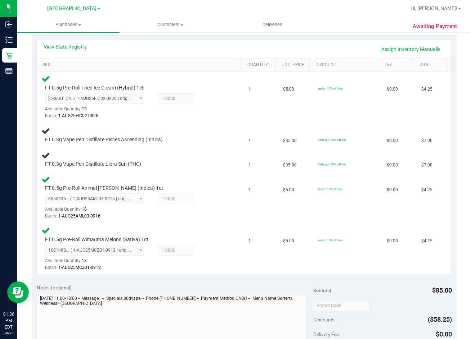
scroll to position [159, 0]
click at [415, 48] on link "Assign Inventory Manually" at bounding box center [410, 49] width 68 height 12
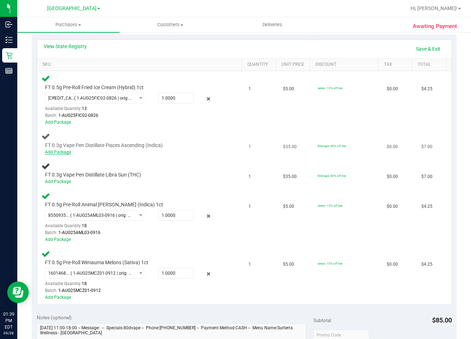
click at [65, 154] on link "Add Package" at bounding box center [58, 152] width 26 height 5
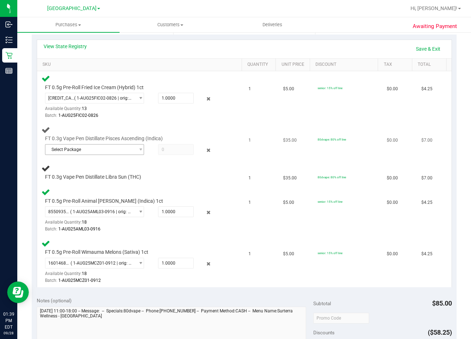
click at [109, 149] on span "Select Package" at bounding box center [89, 150] width 89 height 10
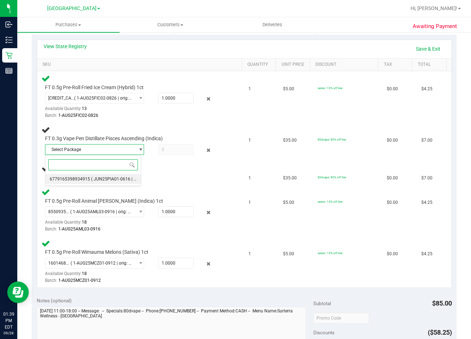
click at [97, 180] on span "( JUN25PIA01-0616 | orig: FLSRWGM-20250623-2149 )" at bounding box center [144, 179] width 107 height 5
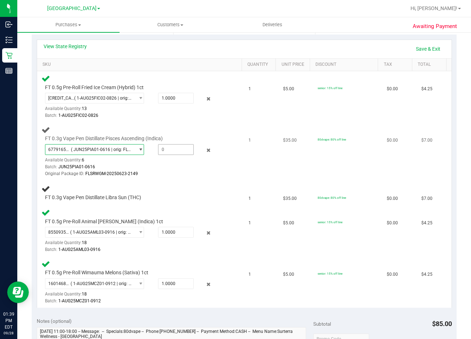
click at [174, 152] on span at bounding box center [176, 149] width 36 height 11
type input "1"
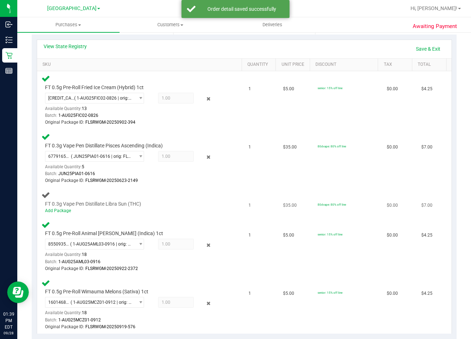
click at [199, 190] on td "FT 0.3g Vape Pen Distillate Libra Sun (THC) Add Package" at bounding box center [140, 203] width 207 height 30
click at [426, 50] on link "Save & Exit" at bounding box center [428, 49] width 34 height 12
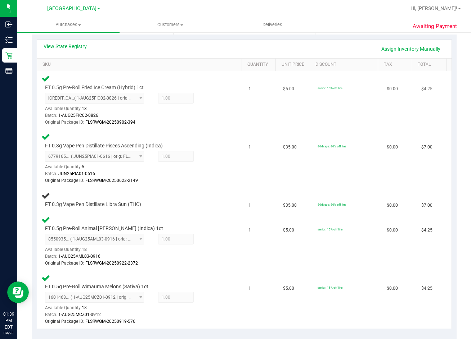
click at [301, 117] on td "$5.00" at bounding box center [296, 100] width 35 height 58
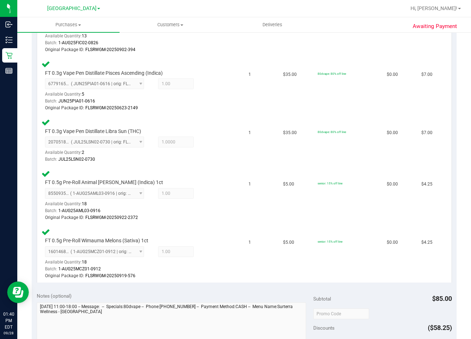
scroll to position [375, 0]
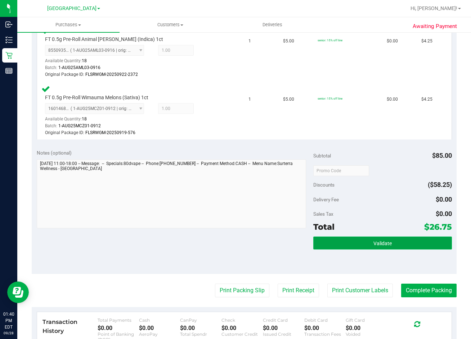
click at [375, 250] on button "Validate" at bounding box center [382, 243] width 138 height 13
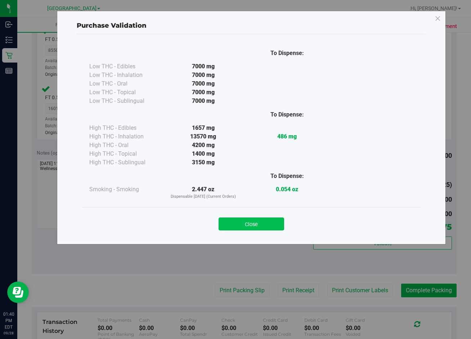
click at [264, 223] on button "Close" at bounding box center [250, 224] width 65 height 13
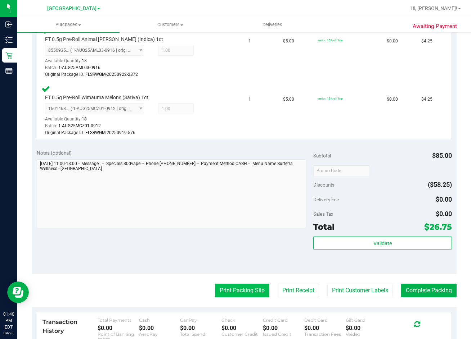
click at [242, 292] on button "Print Packing Slip" at bounding box center [242, 291] width 54 height 14
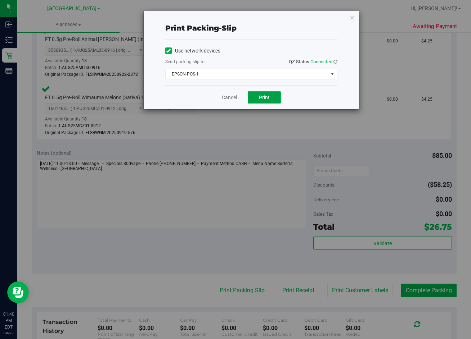
click at [267, 95] on span "Print" at bounding box center [264, 98] width 11 height 6
click at [227, 93] on div "Cancel Print" at bounding box center [251, 97] width 172 height 24
click at [231, 97] on link "Cancel" at bounding box center [229, 98] width 15 height 8
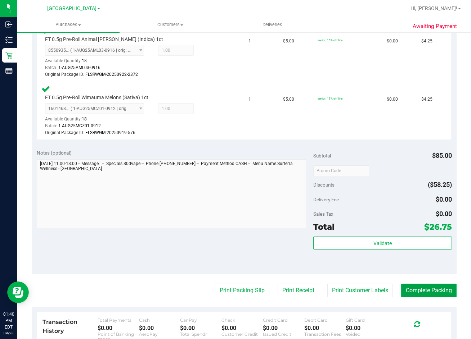
drag, startPoint x: 426, startPoint y: 293, endPoint x: 439, endPoint y: 294, distance: 13.3
click at [426, 294] on button "Complete Packing" at bounding box center [428, 291] width 55 height 14
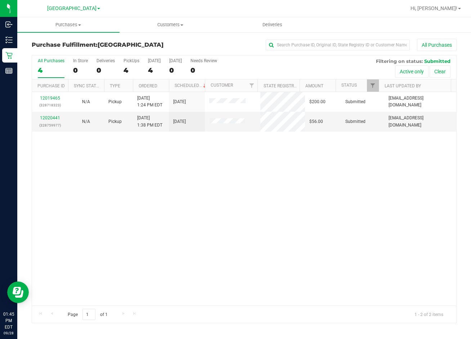
click at [94, 182] on div "12019465 (328718323) N/A Pickup 9/28/2025 1:24 PM EDT 9/28/2025 $200.00 Submitt…" at bounding box center [244, 199] width 424 height 214
click at [54, 118] on link "12020441" at bounding box center [50, 118] width 20 height 5
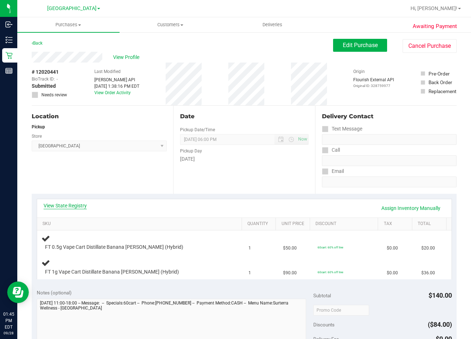
click at [71, 207] on link "View State Registry" at bounding box center [65, 205] width 43 height 7
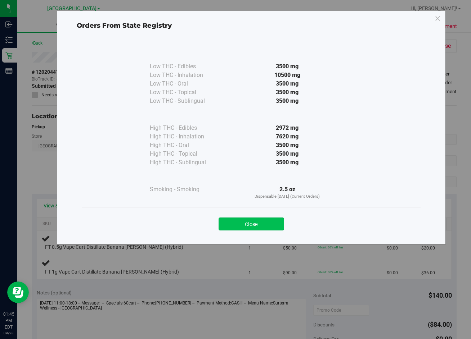
click at [271, 223] on button "Close" at bounding box center [250, 224] width 65 height 13
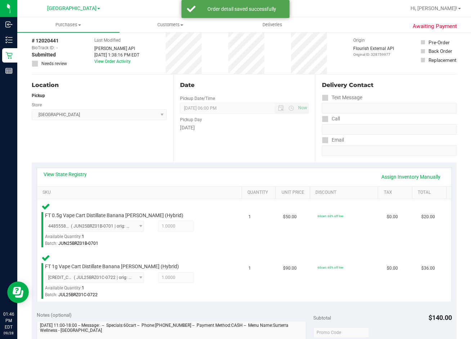
scroll to position [144, 0]
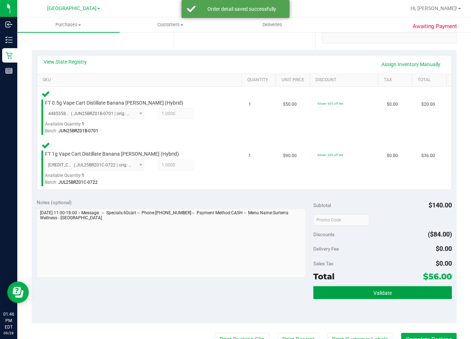
click at [367, 297] on button "Validate" at bounding box center [382, 292] width 138 height 13
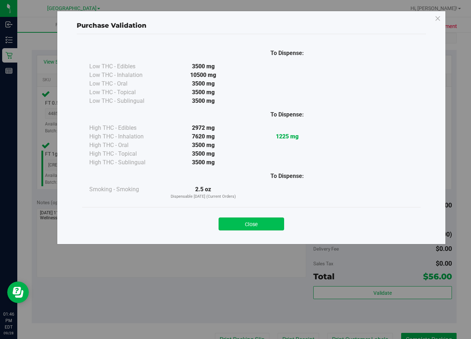
click at [272, 225] on button "Close" at bounding box center [250, 224] width 65 height 13
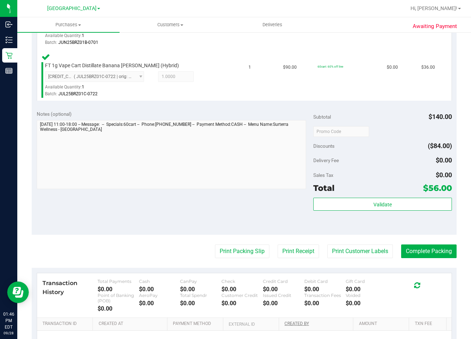
scroll to position [316, 0]
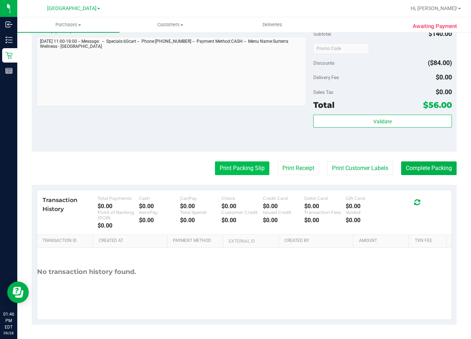
click at [244, 173] on button "Print Packing Slip" at bounding box center [242, 169] width 54 height 14
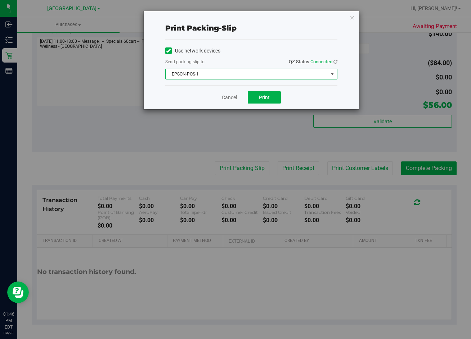
click at [259, 74] on span "EPSON-POS-1" at bounding box center [247, 74] width 162 height 10
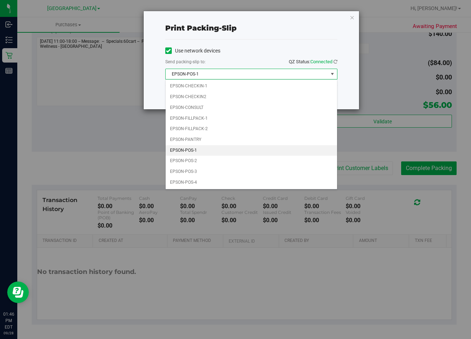
click at [214, 149] on li "EPSON-POS-1" at bounding box center [251, 150] width 171 height 11
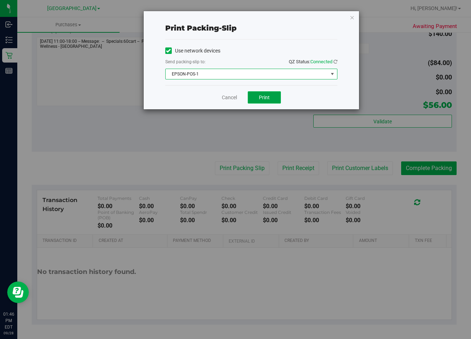
click at [270, 99] on button "Print" at bounding box center [264, 97] width 33 height 12
drag, startPoint x: 223, startPoint y: 97, endPoint x: 296, endPoint y: 91, distance: 73.3
click at [224, 97] on link "Cancel" at bounding box center [229, 98] width 15 height 8
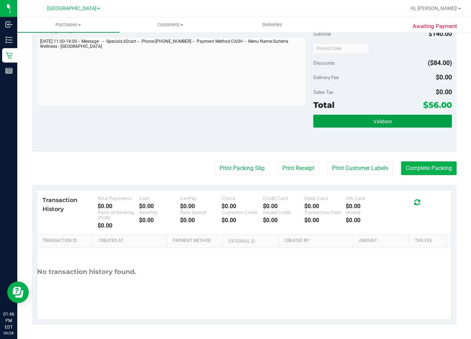
click at [388, 118] on button "Validate" at bounding box center [382, 121] width 138 height 13
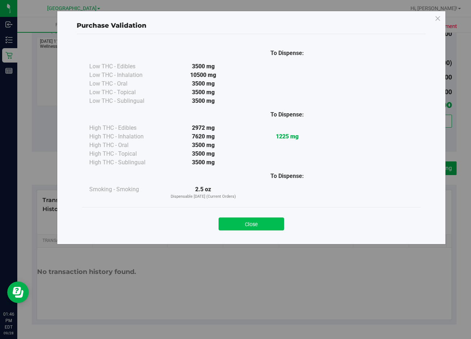
click at [270, 226] on button "Close" at bounding box center [250, 224] width 65 height 13
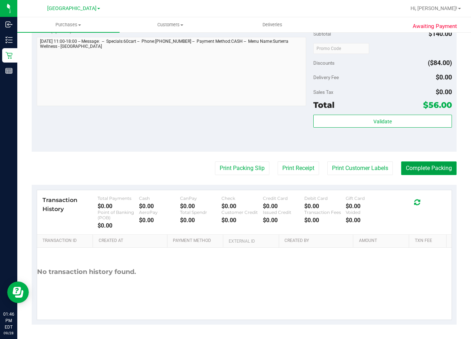
click at [426, 175] on button "Complete Packing" at bounding box center [428, 169] width 55 height 14
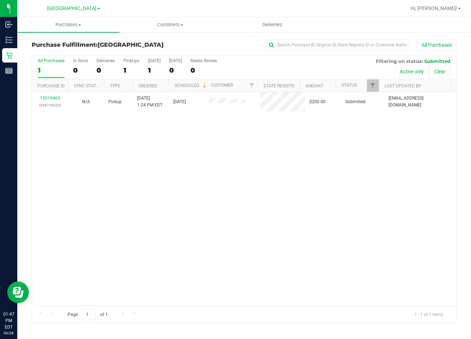
click at [237, 203] on div "12019465 (328718323) N/A Pickup 9/28/2025 1:24 PM EDT 9/28/2025 $200.00 Submitt…" at bounding box center [244, 199] width 424 height 214
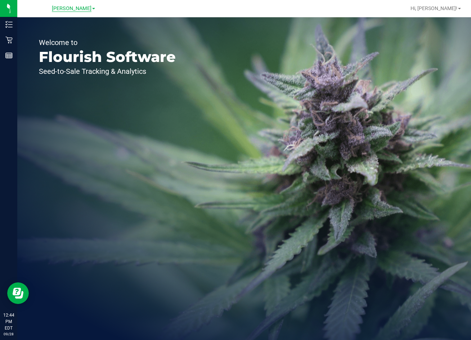
click at [77, 10] on span "[PERSON_NAME]" at bounding box center [72, 8] width 40 height 6
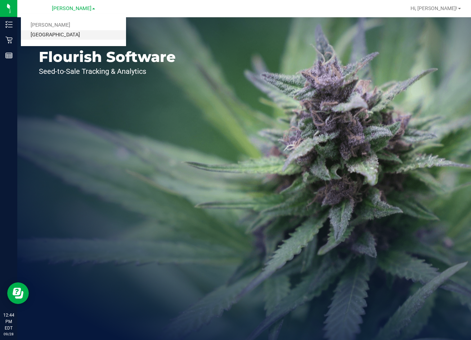
click at [71, 33] on link "[GEOGRAPHIC_DATA]" at bounding box center [73, 35] width 105 height 10
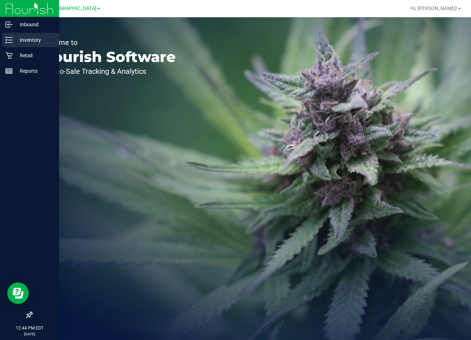
click at [25, 39] on p "Inventory" at bounding box center [34, 40] width 43 height 9
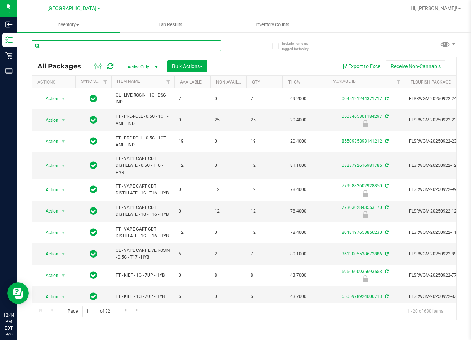
click at [99, 49] on input "text" at bounding box center [126, 45] width 189 height 11
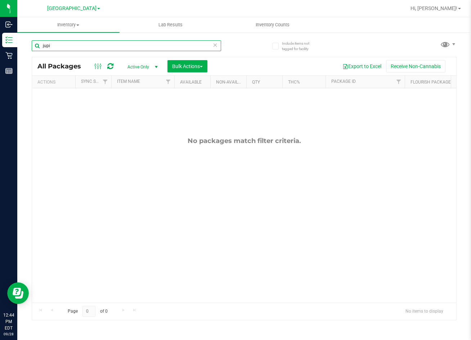
drag, startPoint x: 71, startPoint y: 48, endPoint x: 24, endPoint y: 48, distance: 46.1
click at [24, 48] on div "Include items not tagged for facility jupi All Packages Active Only Active Only…" at bounding box center [243, 142] width 453 height 220
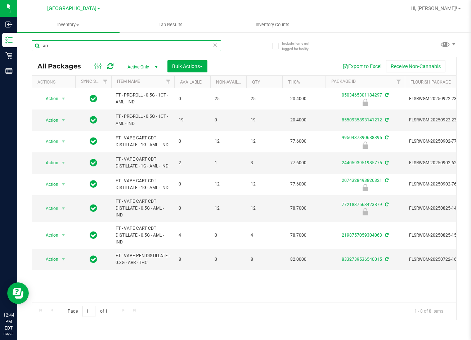
type input "arr"
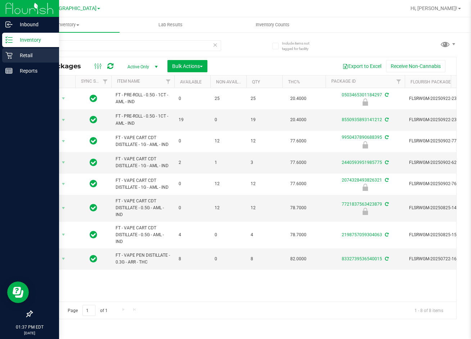
drag, startPoint x: 87, startPoint y: 48, endPoint x: 8, endPoint y: 49, distance: 79.2
click at [8, 49] on div "Inbound Inventory Retail Reports 01:37 PM EDT 09/28/2025 09/28 Lakeland WC Bran…" at bounding box center [235, 169] width 471 height 339
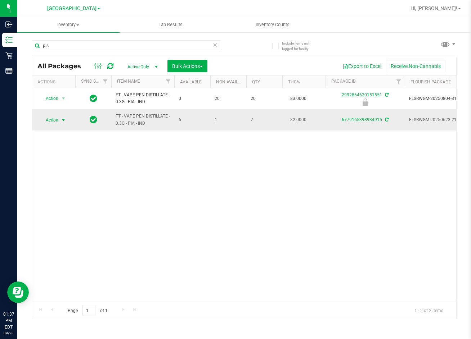
type input "pis"
click at [56, 118] on span "Action" at bounding box center [48, 120] width 19 height 10
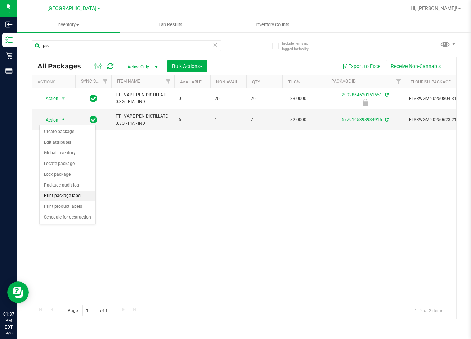
drag, startPoint x: 73, startPoint y: 195, endPoint x: 215, endPoint y: 190, distance: 142.6
click at [211, 192] on body "Inbound Inventory Retail Reports 01:37 PM EDT 09/28/2025 09/28 Lakeland WC Bran…" at bounding box center [235, 169] width 471 height 339
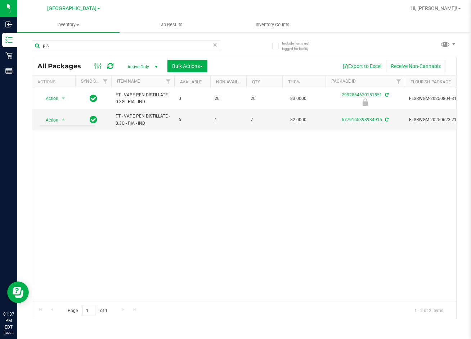
click at [216, 190] on div "Action Action Edit attributes Global inventory Locate package Package audit log…" at bounding box center [244, 195] width 424 height 214
click at [53, 122] on span "Action" at bounding box center [48, 120] width 19 height 10
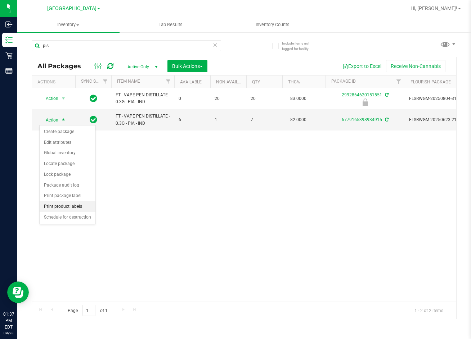
click at [77, 206] on li "Print product labels" at bounding box center [68, 207] width 56 height 11
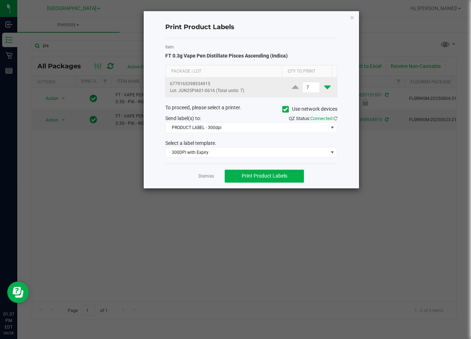
click at [324, 87] on icon at bounding box center [327, 87] width 6 height 9
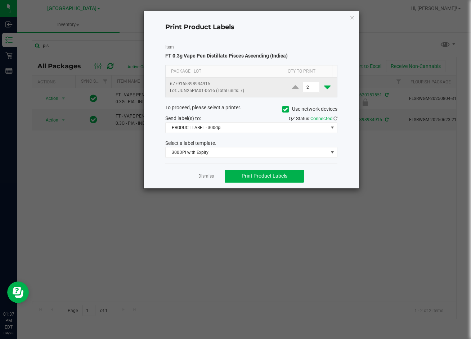
click at [324, 87] on icon at bounding box center [327, 87] width 6 height 9
type input "1"
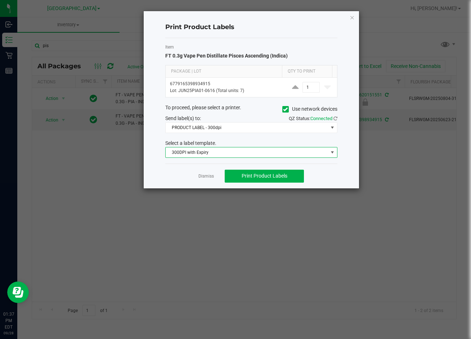
click at [253, 157] on span "300DPI with Expiry" at bounding box center [247, 153] width 162 height 10
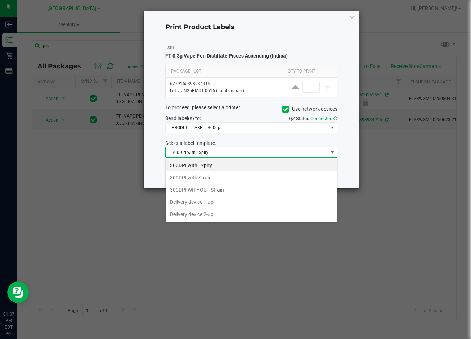
scroll to position [11, 172]
click at [251, 175] on li "300DPI with Strain" at bounding box center [251, 178] width 171 height 12
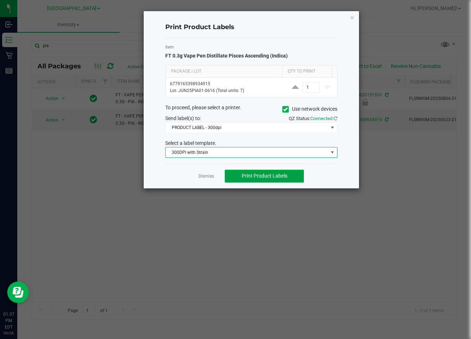
click at [283, 173] on span "Print Product Labels" at bounding box center [264, 176] width 46 height 6
drag, startPoint x: 280, startPoint y: 177, endPoint x: 284, endPoint y: 179, distance: 3.9
click at [281, 177] on span "Print Product Labels" at bounding box center [264, 176] width 46 height 6
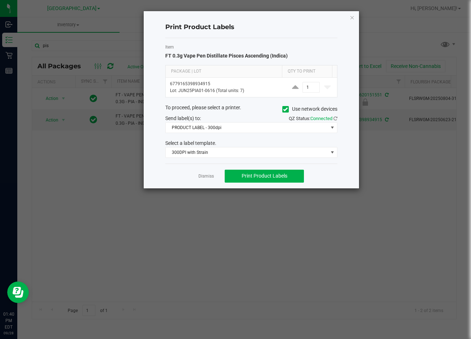
click at [204, 173] on app-cancel-button "Dismiss" at bounding box center [205, 176] width 15 height 8
click at [204, 175] on link "Dismiss" at bounding box center [205, 176] width 15 height 6
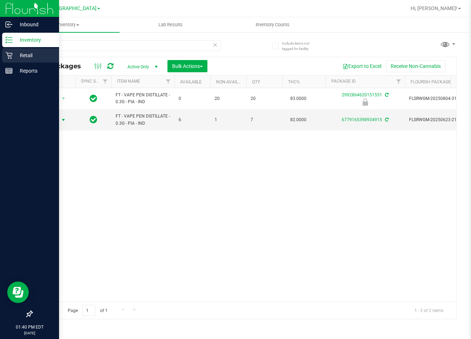
click at [11, 55] on icon at bounding box center [8, 55] width 7 height 7
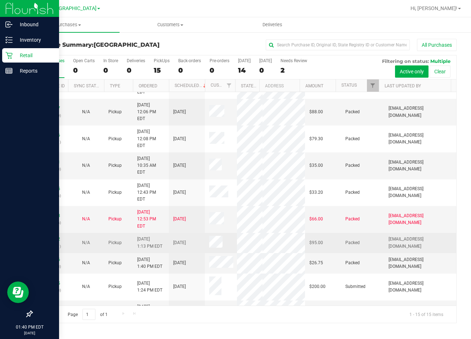
scroll to position [134, 0]
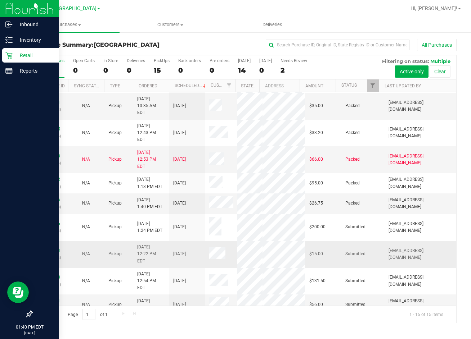
click at [56, 248] on link "12019854" at bounding box center [50, 250] width 20 height 5
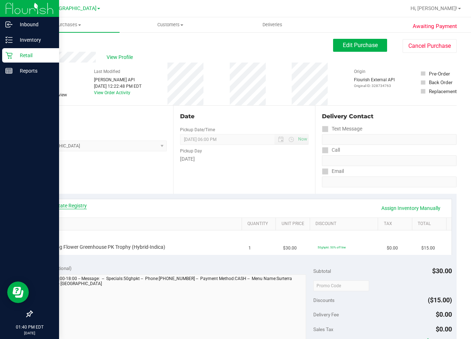
click at [61, 206] on link "View State Registry" at bounding box center [65, 205] width 43 height 7
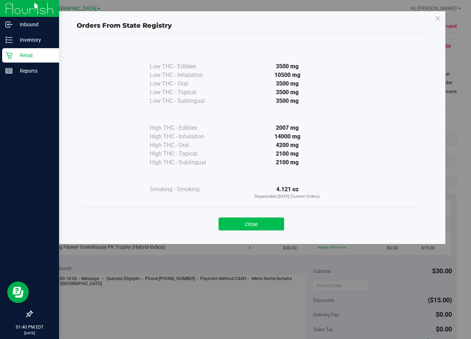
click at [263, 221] on button "Close" at bounding box center [250, 224] width 65 height 13
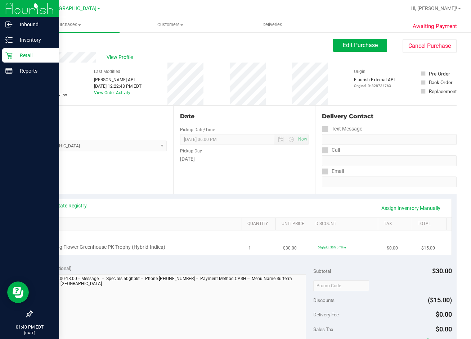
click at [385, 253] on td "$0.00" at bounding box center [399, 243] width 35 height 24
click at [242, 188] on div "Date Pickup Date/Time 09/28/2025 Now 09/28/2025 06:00 PM Now Pickup Day Sunday" at bounding box center [243, 150] width 141 height 88
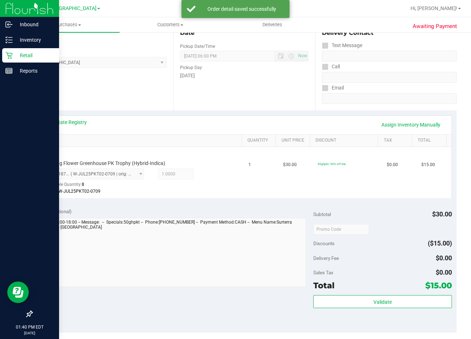
scroll to position [180, 0]
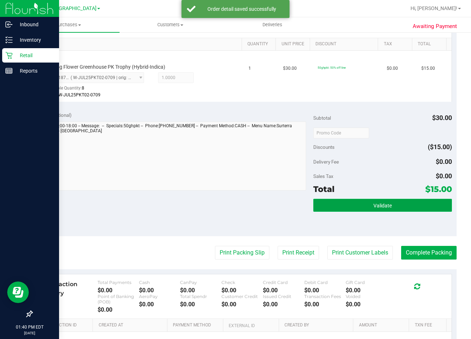
click at [387, 201] on button "Validate" at bounding box center [382, 205] width 138 height 13
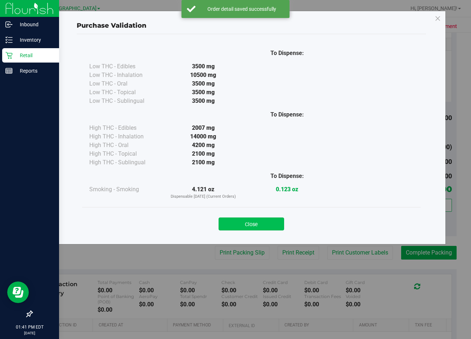
click at [272, 223] on button "Close" at bounding box center [250, 224] width 65 height 13
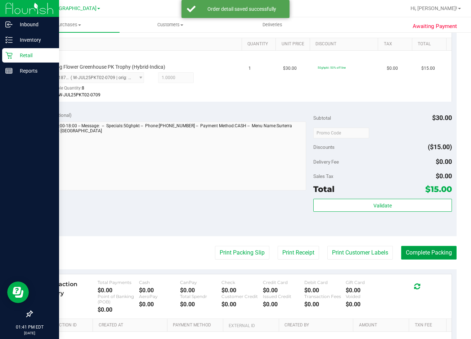
click at [427, 254] on button "Complete Packing" at bounding box center [428, 253] width 55 height 14
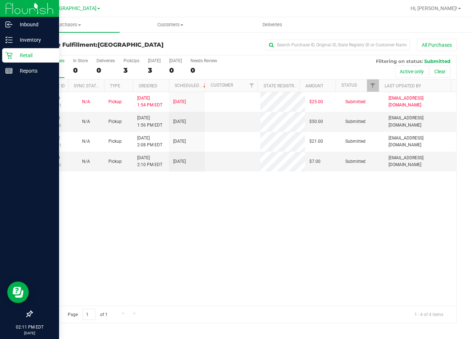
click at [175, 244] on div "12020529 (328764287) N/A Pickup 9/28/2025 1:54 PM EDT 9/28/2025 $25.00 Submitte…" at bounding box center [244, 199] width 424 height 214
click at [45, 118] on link "12020568" at bounding box center [50, 118] width 20 height 5
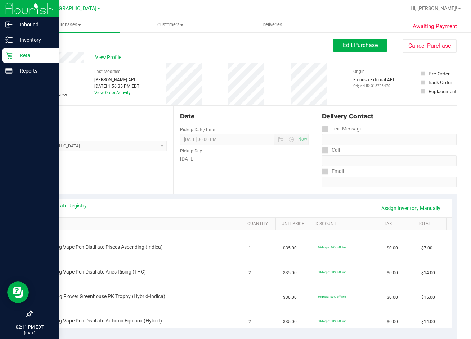
click at [74, 204] on link "View State Registry" at bounding box center [65, 205] width 43 height 7
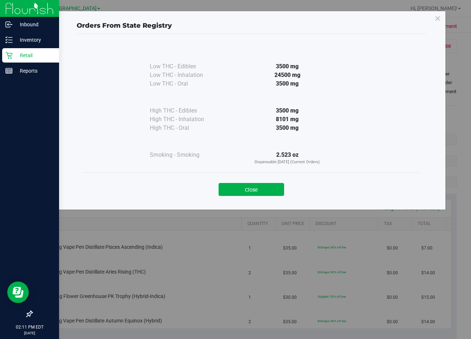
drag, startPoint x: 258, startPoint y: 190, endPoint x: 292, endPoint y: 197, distance: 35.4
click at [263, 190] on button "Close" at bounding box center [250, 189] width 65 height 13
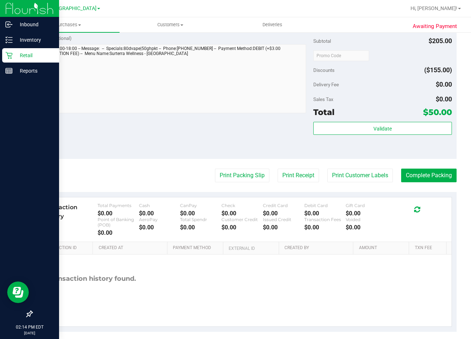
scroll to position [419, 0]
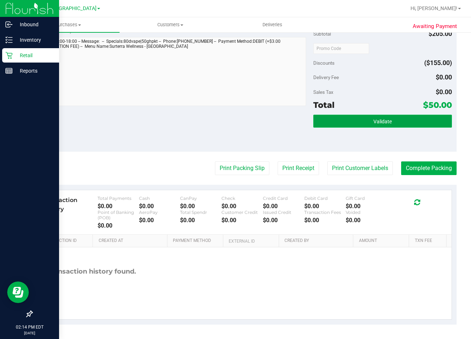
click at [384, 117] on button "Validate" at bounding box center [382, 121] width 138 height 13
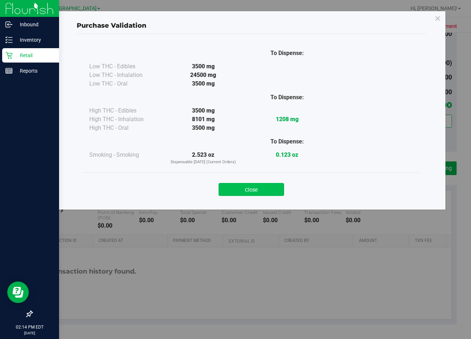
click at [258, 184] on button "Close" at bounding box center [250, 189] width 65 height 13
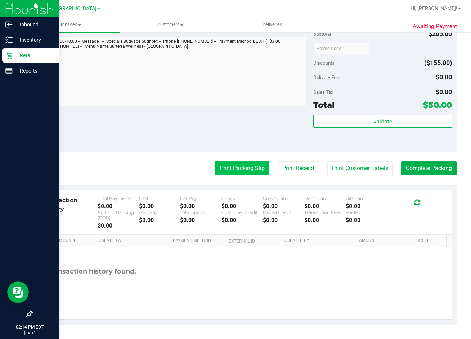
click at [234, 172] on button "Print Packing Slip" at bounding box center [242, 169] width 54 height 14
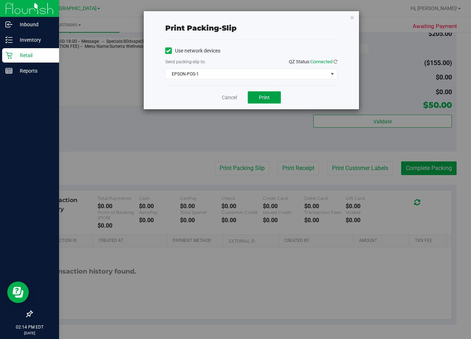
click at [269, 99] on span "Print" at bounding box center [264, 98] width 11 height 6
click at [225, 99] on link "Cancel" at bounding box center [229, 98] width 15 height 8
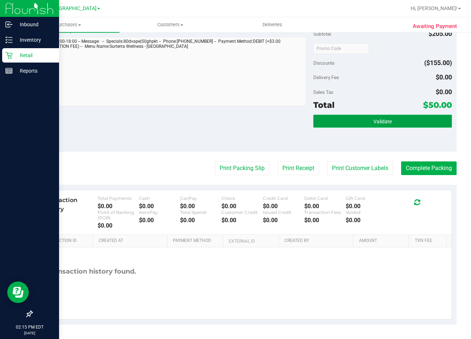
click at [373, 124] on span "Validate" at bounding box center [382, 122] width 18 height 6
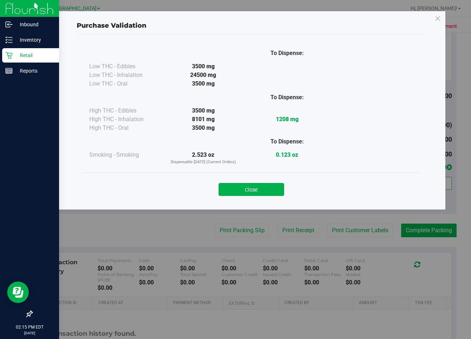
scroll to position [347, 0]
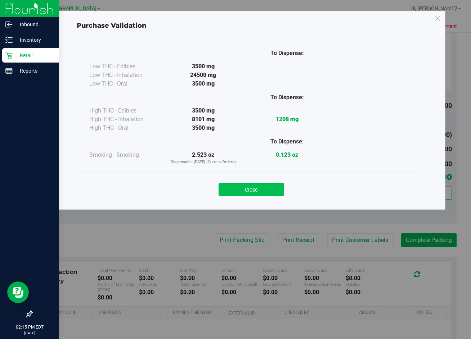
click at [271, 193] on button "Close" at bounding box center [250, 189] width 65 height 13
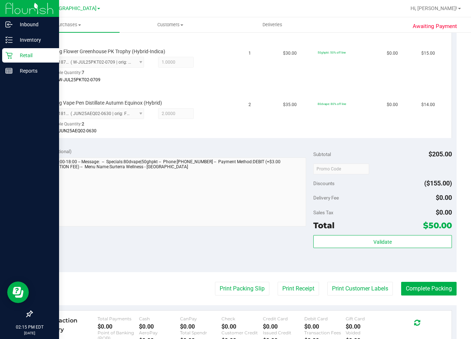
scroll to position [419, 0]
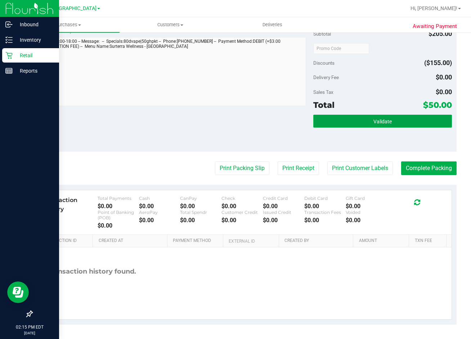
click at [383, 122] on span "Validate" at bounding box center [382, 122] width 18 height 6
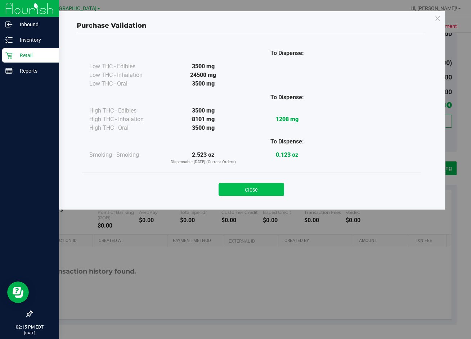
click at [270, 187] on button "Close" at bounding box center [250, 189] width 65 height 13
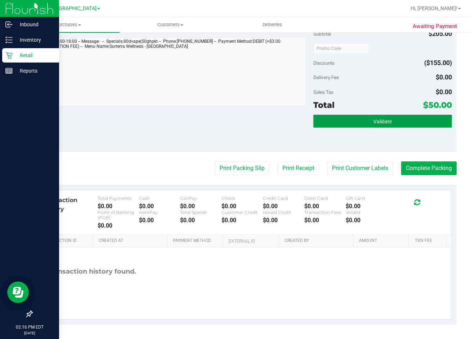
click at [387, 125] on button "Validate" at bounding box center [382, 121] width 138 height 13
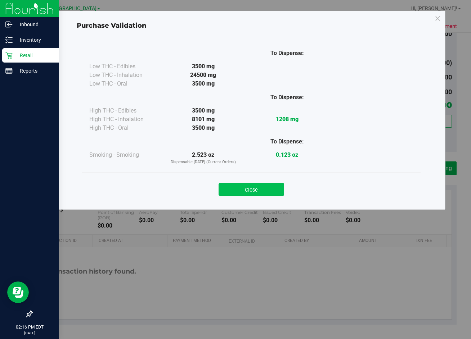
click at [267, 192] on button "Close" at bounding box center [250, 189] width 65 height 13
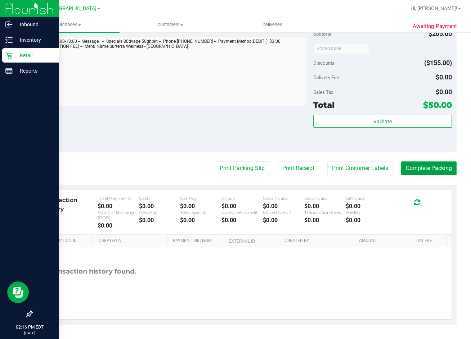
click at [411, 171] on button "Complete Packing" at bounding box center [428, 169] width 55 height 14
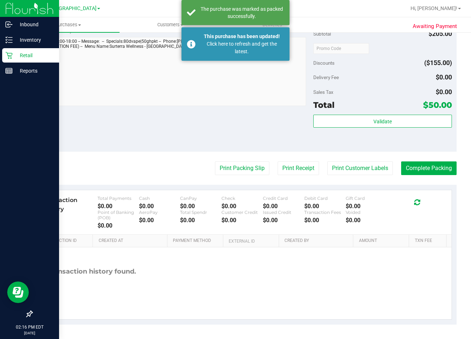
click at [36, 56] on p "Retail" at bounding box center [34, 55] width 43 height 9
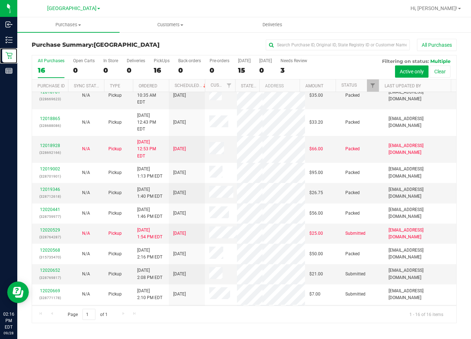
scroll to position [146, 0]
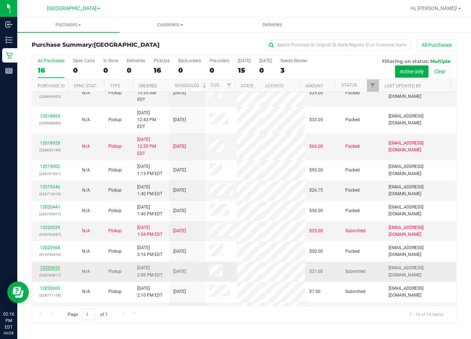
click at [50, 266] on link "12020652" at bounding box center [50, 268] width 20 height 5
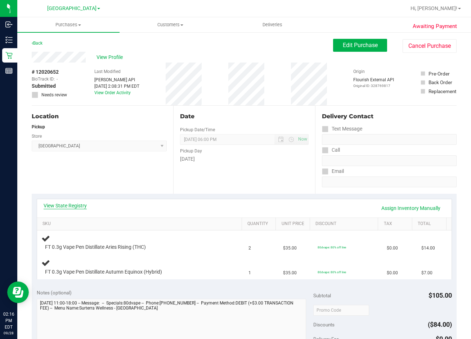
click at [73, 206] on link "View State Registry" at bounding box center [65, 205] width 43 height 7
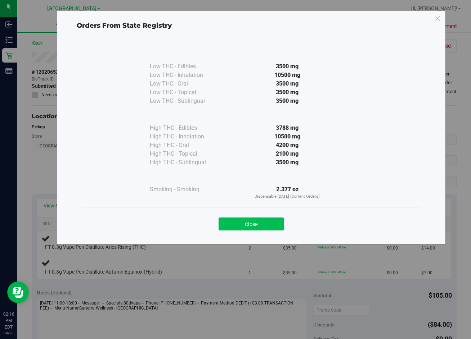
click at [253, 228] on button "Close" at bounding box center [250, 224] width 65 height 13
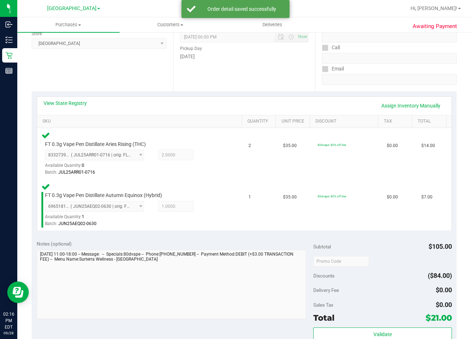
scroll to position [216, 0]
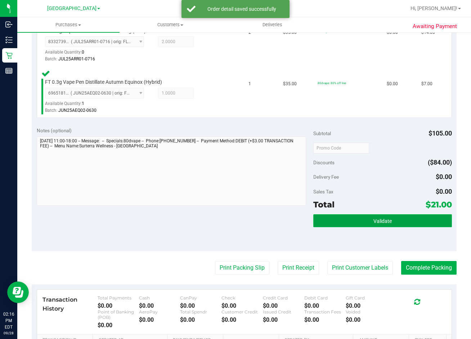
click at [374, 217] on button "Validate" at bounding box center [382, 220] width 138 height 13
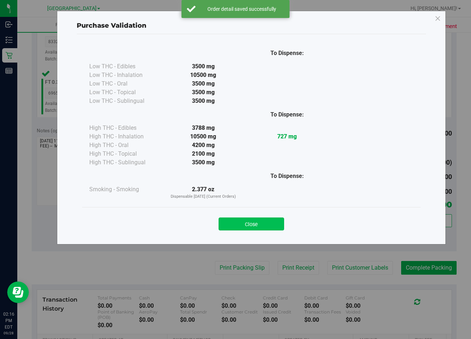
click at [269, 220] on button "Close" at bounding box center [250, 224] width 65 height 13
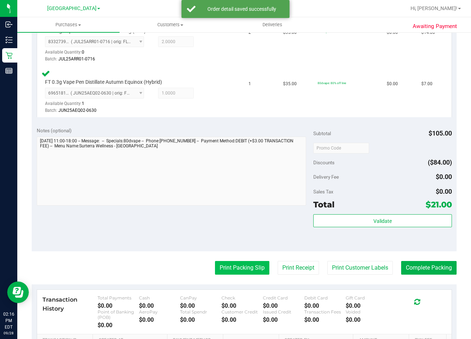
click at [243, 268] on button "Print Packing Slip" at bounding box center [242, 268] width 54 height 14
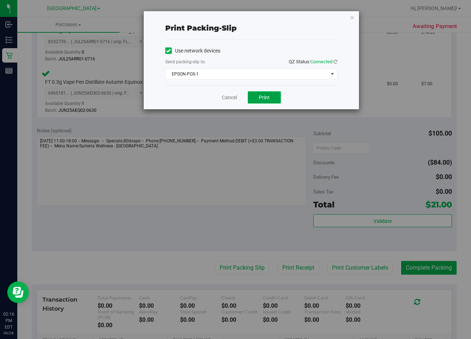
click at [271, 97] on button "Print" at bounding box center [264, 97] width 33 height 12
click at [231, 96] on link "Cancel" at bounding box center [229, 98] width 15 height 8
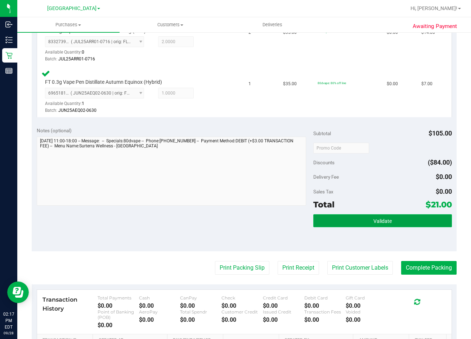
click at [368, 225] on button "Validate" at bounding box center [382, 220] width 138 height 13
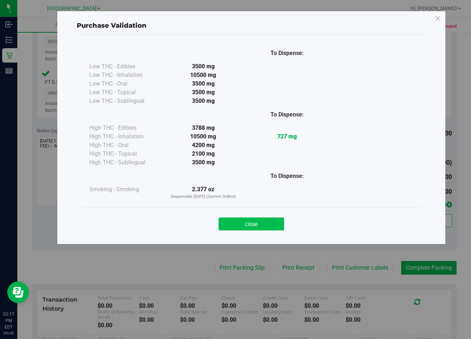
click at [259, 221] on button "Close" at bounding box center [250, 224] width 65 height 13
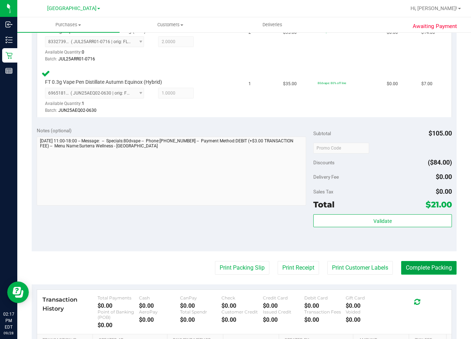
click at [430, 271] on button "Complete Packing" at bounding box center [428, 268] width 55 height 14
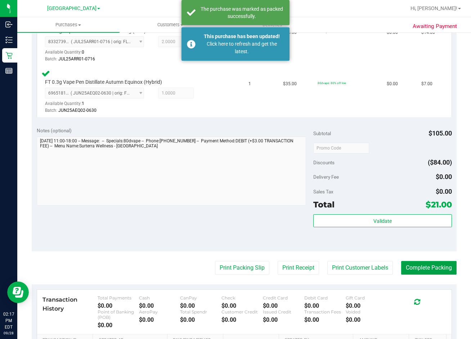
scroll to position [0, 0]
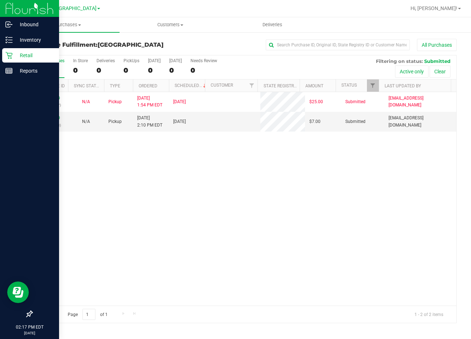
click at [13, 57] on p "Retail" at bounding box center [34, 55] width 43 height 9
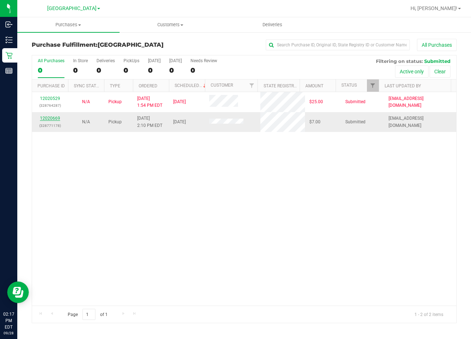
click at [50, 116] on link "12020669" at bounding box center [50, 118] width 20 height 5
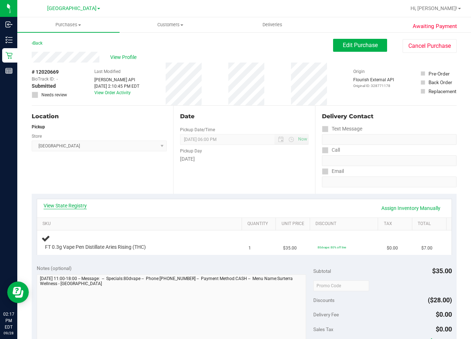
click at [66, 205] on link "View State Registry" at bounding box center [65, 205] width 43 height 7
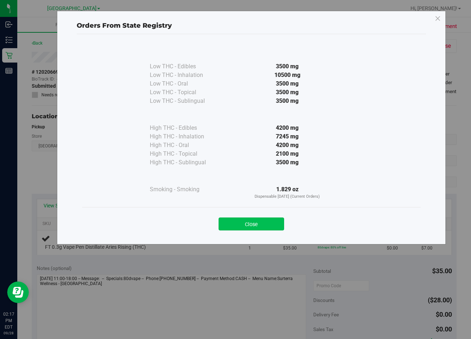
click at [263, 224] on button "Close" at bounding box center [250, 224] width 65 height 13
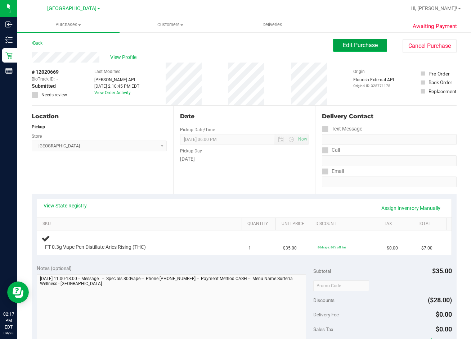
click at [353, 46] on span "Edit Purchase" at bounding box center [360, 45] width 35 height 7
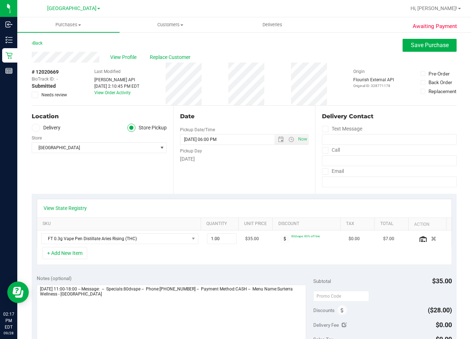
click at [37, 95] on icon at bounding box center [35, 95] width 5 height 0
click at [0, 0] on input "Needs review" at bounding box center [0, 0] width 0 height 0
click at [153, 299] on textarea at bounding box center [172, 319] width 270 height 69
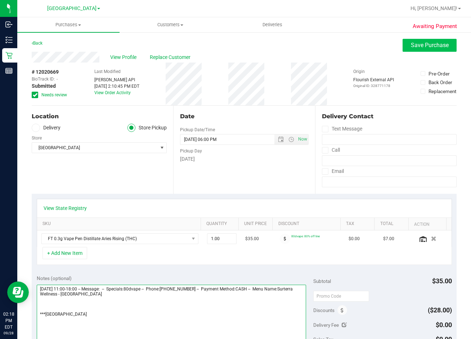
type textarea "Sunday 09/28/2025 11:00-18:00 -- Message: -- Specials:80dvape -- Phone:86394499…"
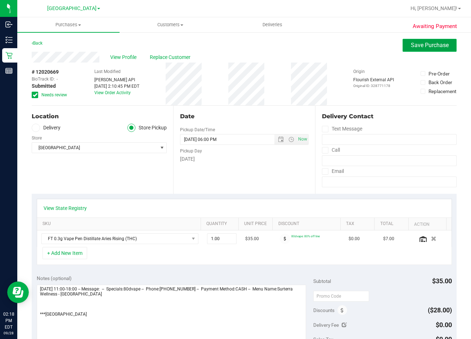
click at [419, 41] on button "Save Purchase" at bounding box center [429, 45] width 54 height 13
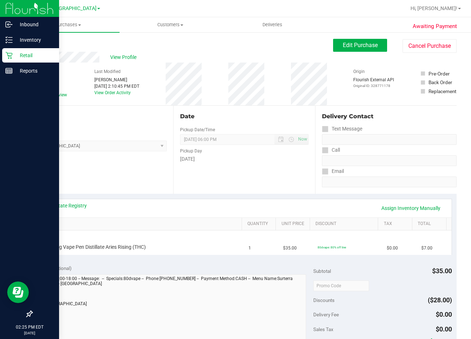
click at [24, 55] on p "Retail" at bounding box center [34, 55] width 43 height 9
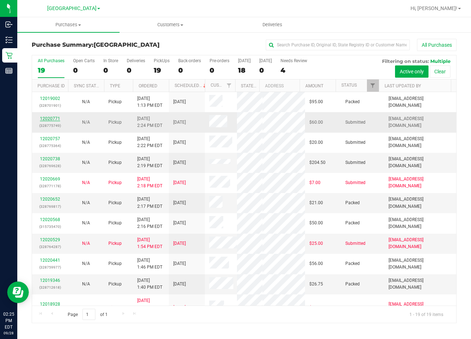
click at [48, 118] on link "12020771" at bounding box center [50, 118] width 20 height 5
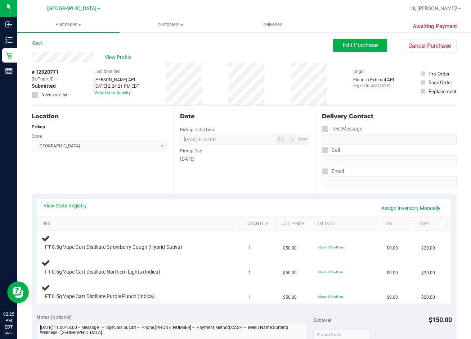
click at [67, 205] on link "View State Registry" at bounding box center [65, 205] width 43 height 7
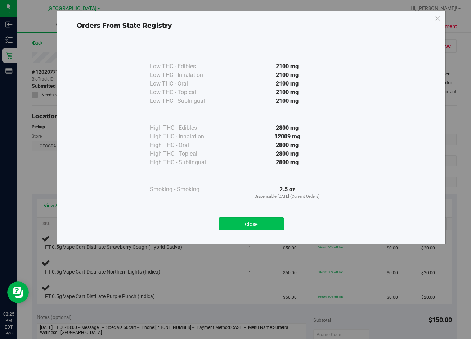
click at [267, 227] on button "Close" at bounding box center [250, 224] width 65 height 13
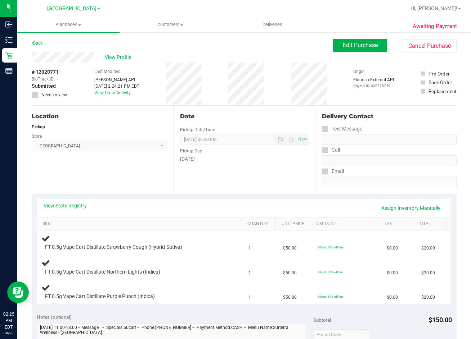
click at [63, 208] on link "View State Registry" at bounding box center [65, 205] width 43 height 7
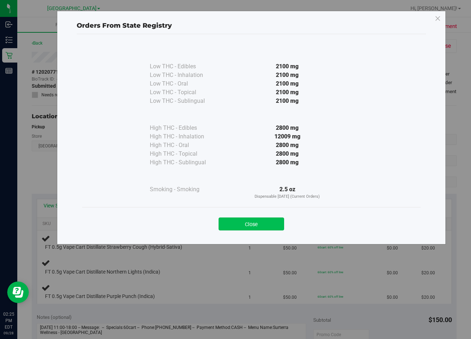
click at [282, 226] on button "Close" at bounding box center [250, 224] width 65 height 13
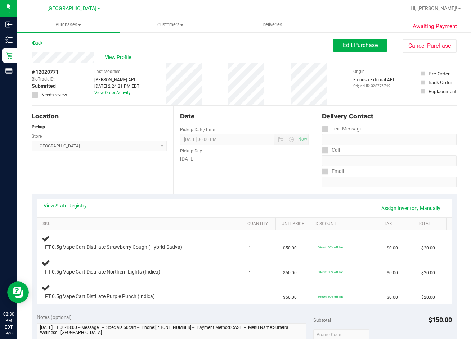
click at [62, 206] on link "View State Registry" at bounding box center [65, 205] width 43 height 7
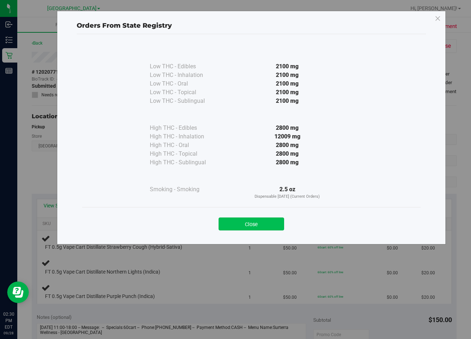
click at [269, 224] on button "Close" at bounding box center [250, 224] width 65 height 13
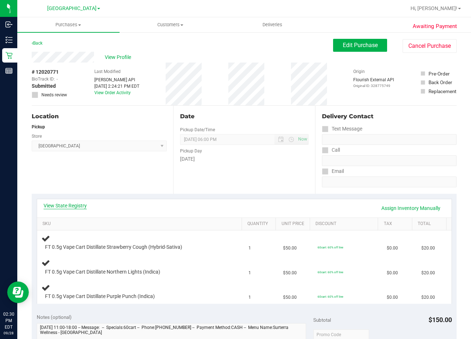
click at [78, 203] on link "View State Registry" at bounding box center [65, 205] width 43 height 7
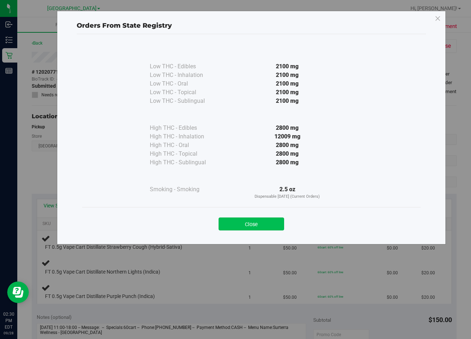
click at [238, 220] on button "Close" at bounding box center [250, 224] width 65 height 13
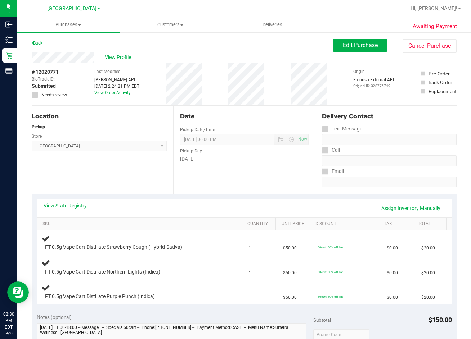
click at [69, 207] on link "View State Registry" at bounding box center [65, 205] width 43 height 7
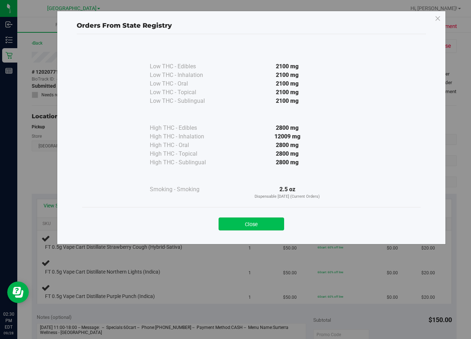
click at [248, 220] on button "Close" at bounding box center [250, 224] width 65 height 13
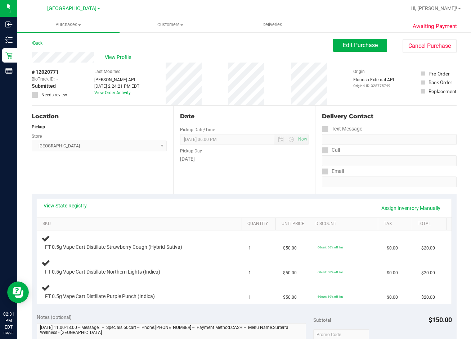
click at [75, 204] on link "View State Registry" at bounding box center [65, 205] width 43 height 7
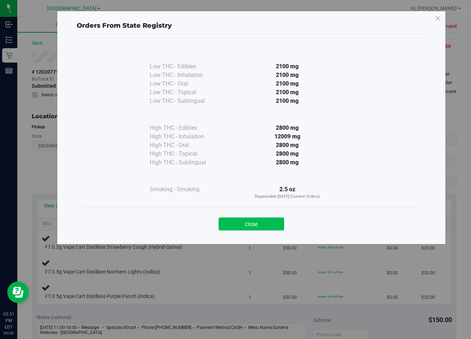
click at [250, 225] on button "Close" at bounding box center [250, 224] width 65 height 13
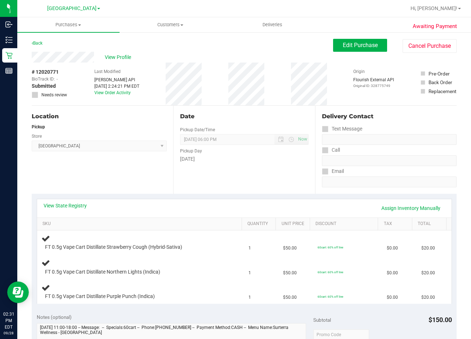
click at [146, 172] on div "Location Pickup Store Lakeland WC Select Store Bonita Springs WC Boynton Beach …" at bounding box center [102, 150] width 141 height 88
click at [143, 170] on div "Location Pickup Store Lakeland WC Select Store Bonita Springs WC Boynton Beach …" at bounding box center [102, 150] width 141 height 88
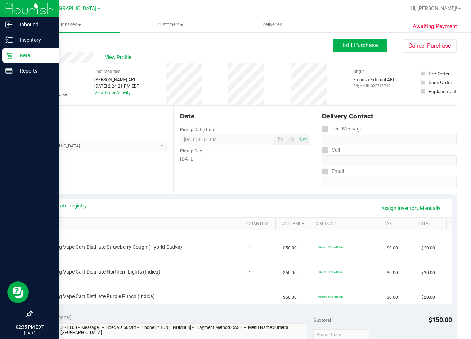
click at [33, 53] on p "Retail" at bounding box center [34, 55] width 43 height 9
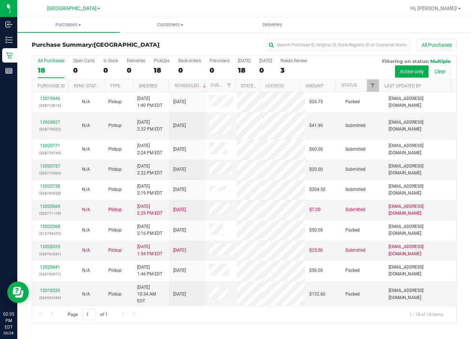
click at [214, 44] on div "All Purchases" at bounding box center [314, 45] width 283 height 12
click at [41, 120] on link "12020827" at bounding box center [50, 122] width 20 height 5
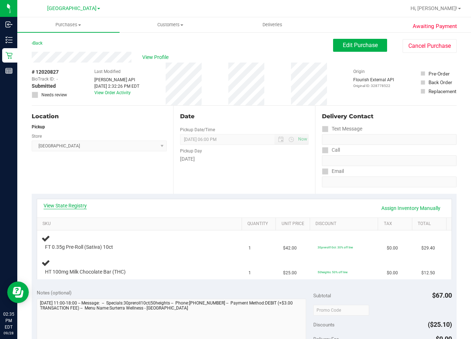
click at [65, 204] on link "View State Registry" at bounding box center [65, 205] width 43 height 7
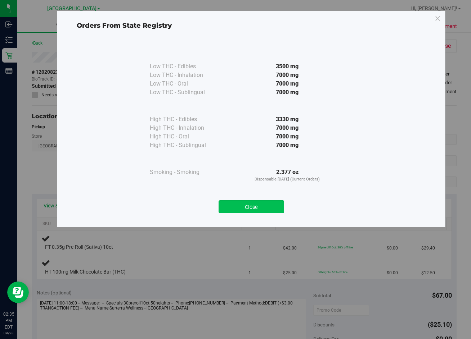
click at [266, 205] on button "Close" at bounding box center [250, 206] width 65 height 13
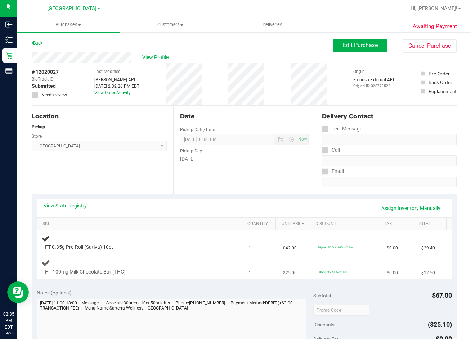
click at [170, 263] on div "HT 100mg Milk Chocolate Bar (THC)" at bounding box center [140, 267] width 199 height 17
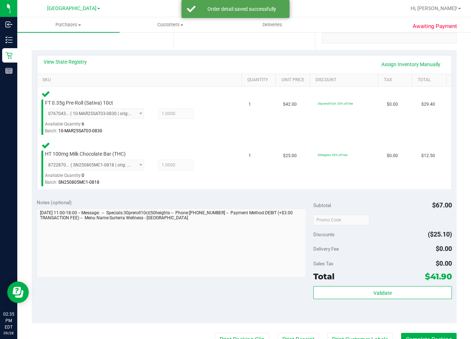
scroll to position [180, 0]
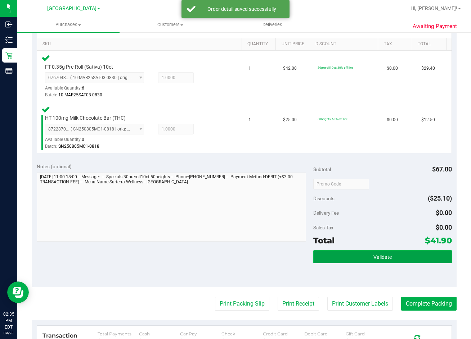
drag, startPoint x: 358, startPoint y: 258, endPoint x: 250, endPoint y: 245, distance: 109.1
click at [358, 258] on button "Validate" at bounding box center [382, 256] width 138 height 13
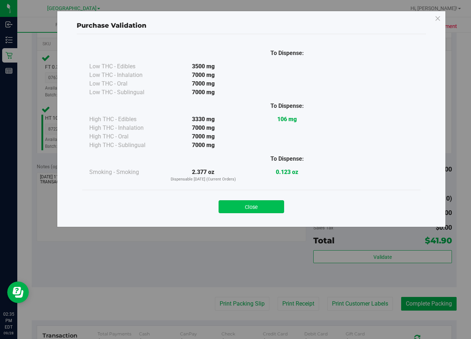
click at [270, 207] on button "Close" at bounding box center [250, 206] width 65 height 13
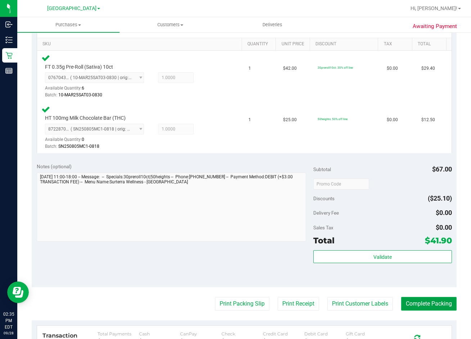
click at [435, 304] on button "Complete Packing" at bounding box center [428, 304] width 55 height 14
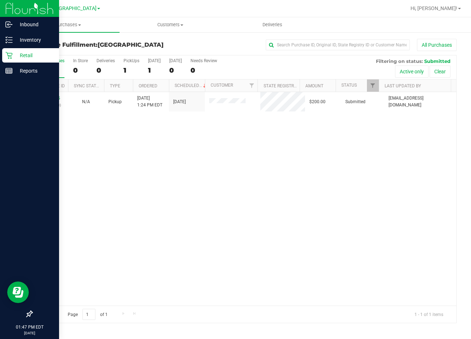
click at [19, 54] on p "Retail" at bounding box center [34, 55] width 43 height 9
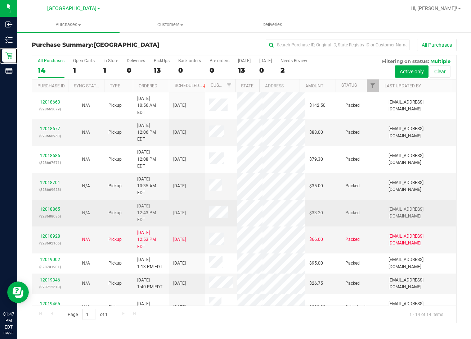
scroll to position [113, 0]
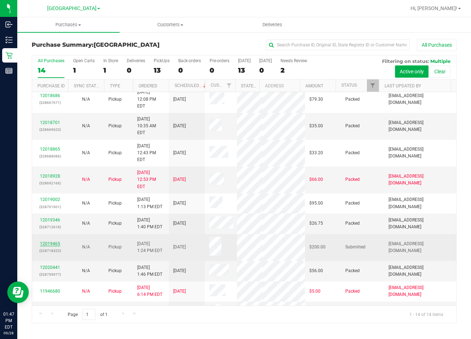
click at [55, 241] on link "12019465" at bounding box center [50, 243] width 20 height 5
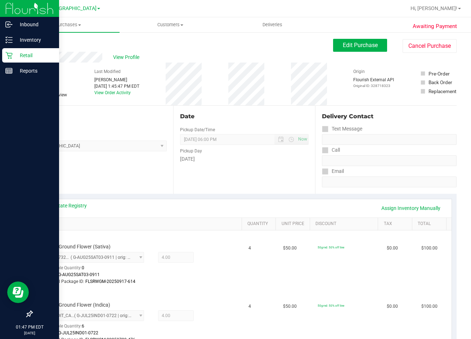
click at [19, 54] on p "Retail" at bounding box center [34, 55] width 43 height 9
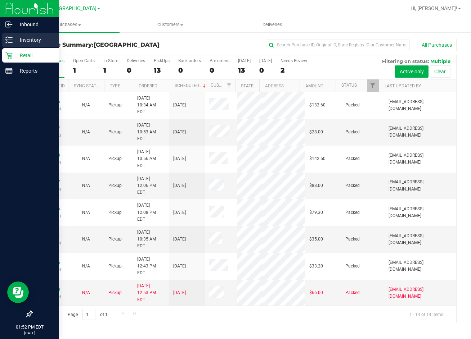
click at [27, 39] on p "Inventory" at bounding box center [34, 40] width 43 height 9
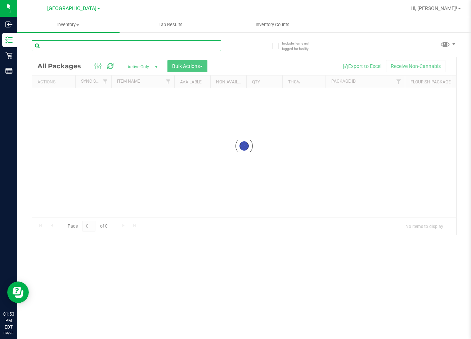
click at [112, 45] on input "text" at bounding box center [126, 45] width 189 height 11
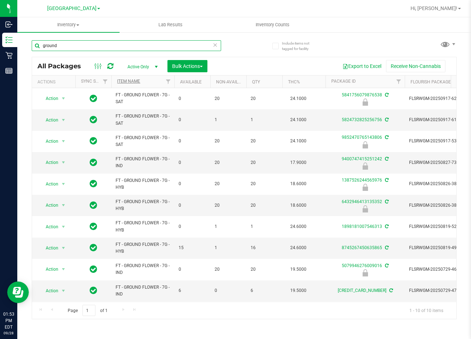
type input "ground"
click at [133, 80] on link "Item Name" at bounding box center [128, 81] width 23 height 5
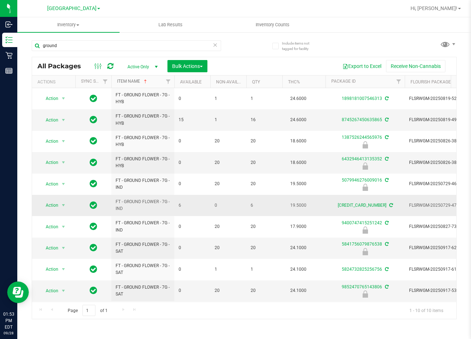
scroll to position [5, 0]
click at [49, 243] on span "Action" at bounding box center [48, 248] width 19 height 10
click at [66, 324] on li "Unlock package" at bounding box center [63, 329] width 46 height 11
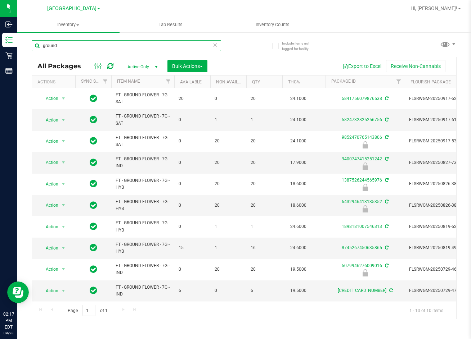
drag, startPoint x: 71, startPoint y: 41, endPoint x: 25, endPoint y: 52, distance: 47.5
click at [25, 52] on div "Include items not tagged for facility ground All Packages Active Only Active On…" at bounding box center [243, 142] width 453 height 220
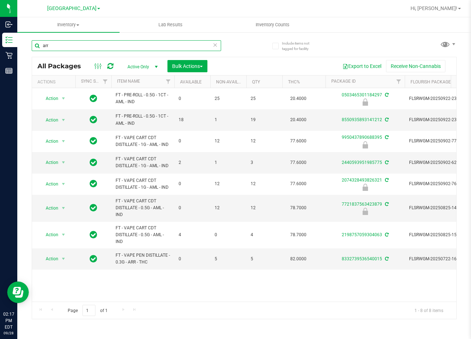
type input "arr"
